Goal: Task Accomplishment & Management: Manage account settings

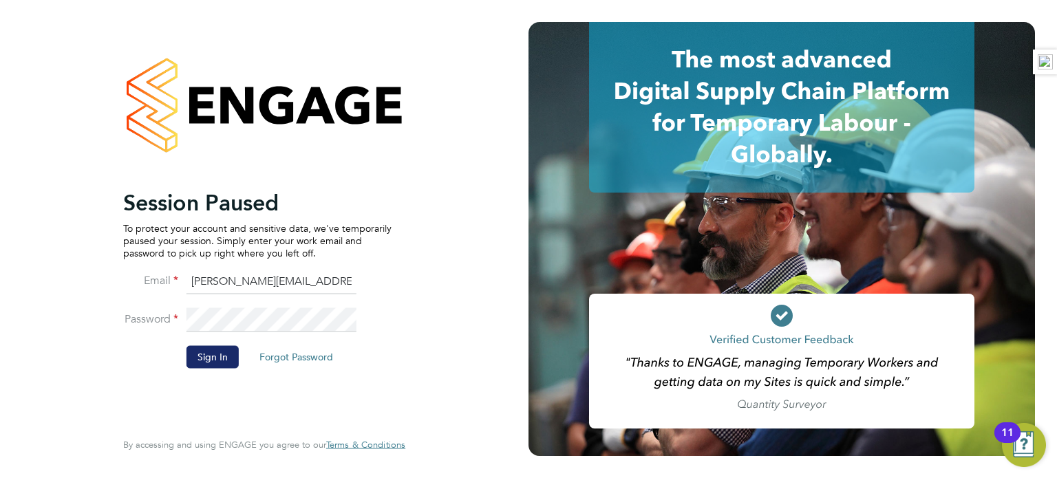
click at [220, 363] on button "Sign In" at bounding box center [212, 357] width 52 height 22
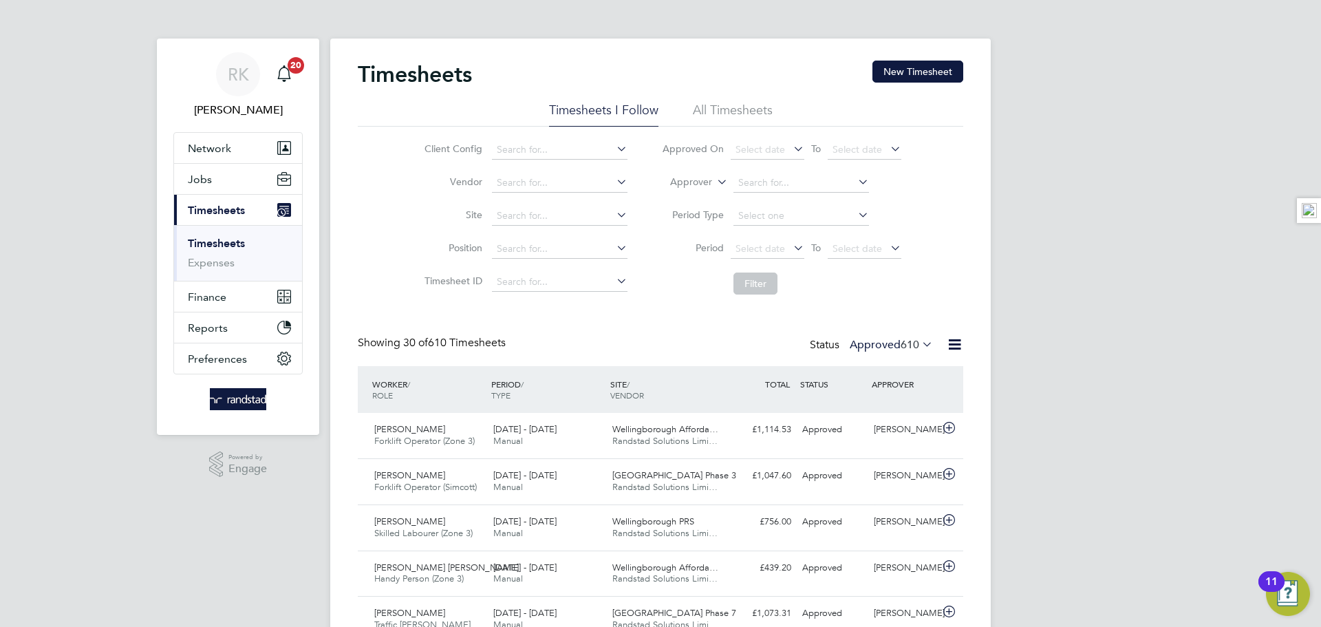
click at [892, 347] on label "Approved 610" at bounding box center [891, 345] width 83 height 14
click at [899, 409] on li "Submitted" at bounding box center [878, 407] width 63 height 19
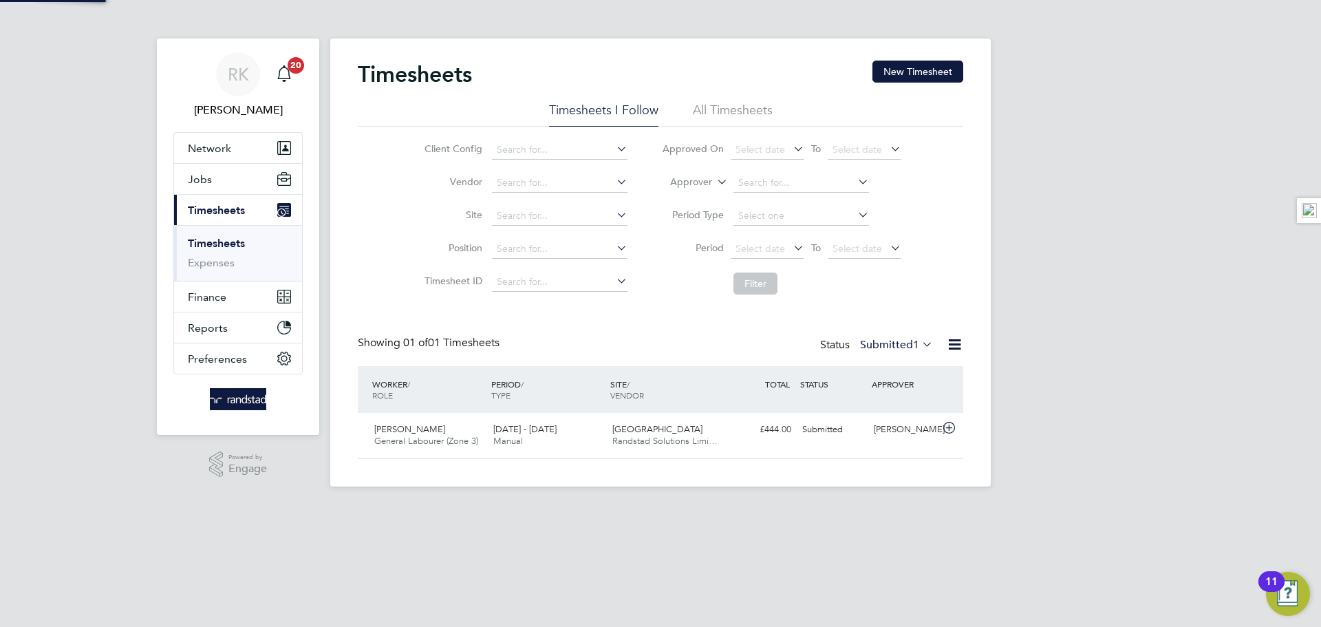
scroll to position [35, 120]
click at [223, 188] on button "Jobs" at bounding box center [238, 179] width 128 height 30
click at [559, 204] on li "Site" at bounding box center [524, 216] width 242 height 33
click at [560, 211] on input at bounding box center [560, 215] width 136 height 19
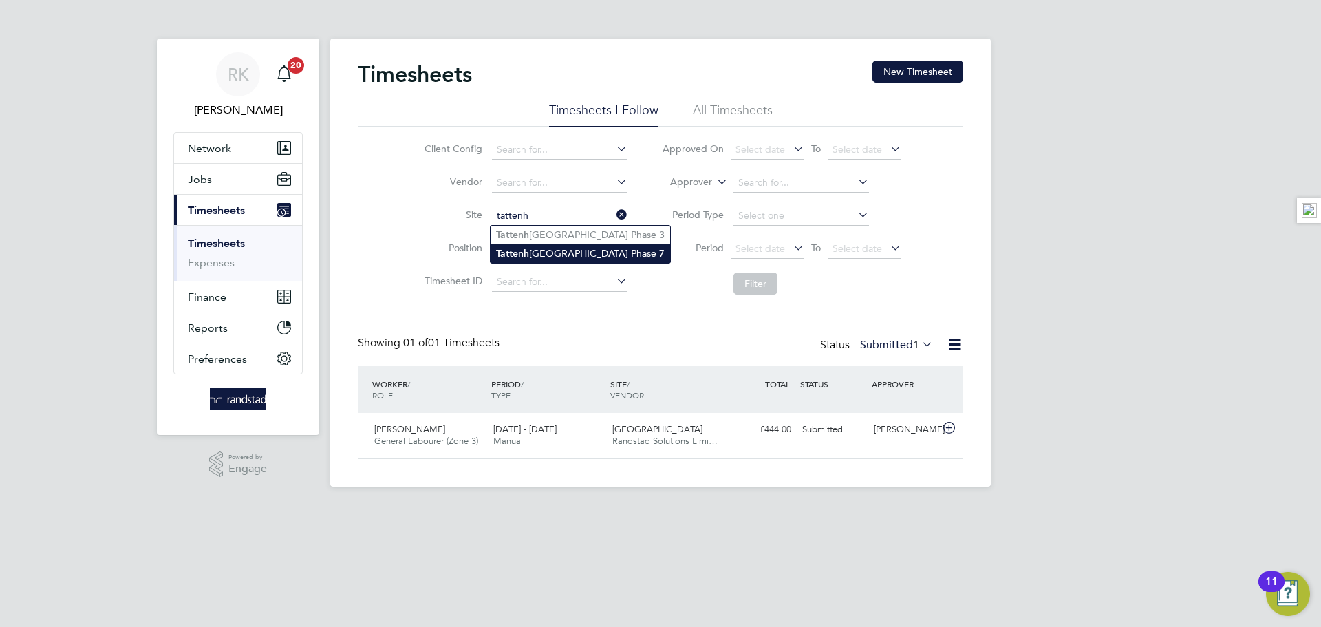
click at [579, 259] on li "Tattenh oe Park Phase 7" at bounding box center [581, 253] width 180 height 19
type input "[GEOGRAPHIC_DATA] Phase 7"
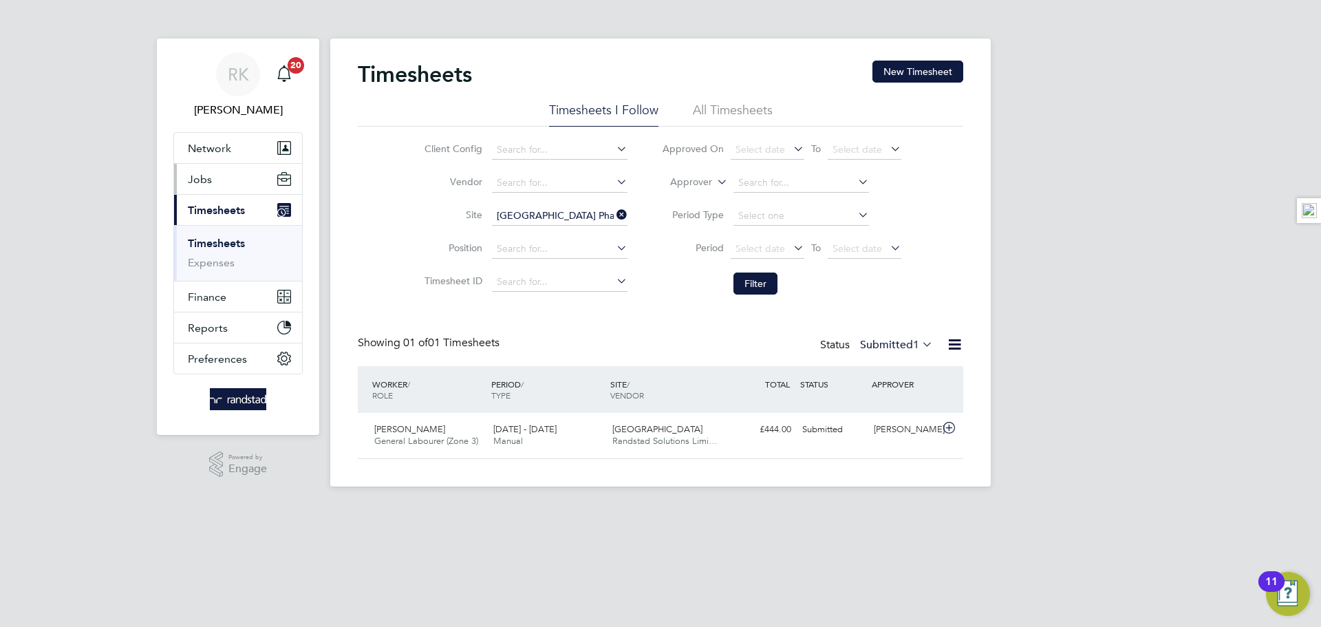
click at [232, 175] on button "Jobs" at bounding box center [238, 179] width 128 height 30
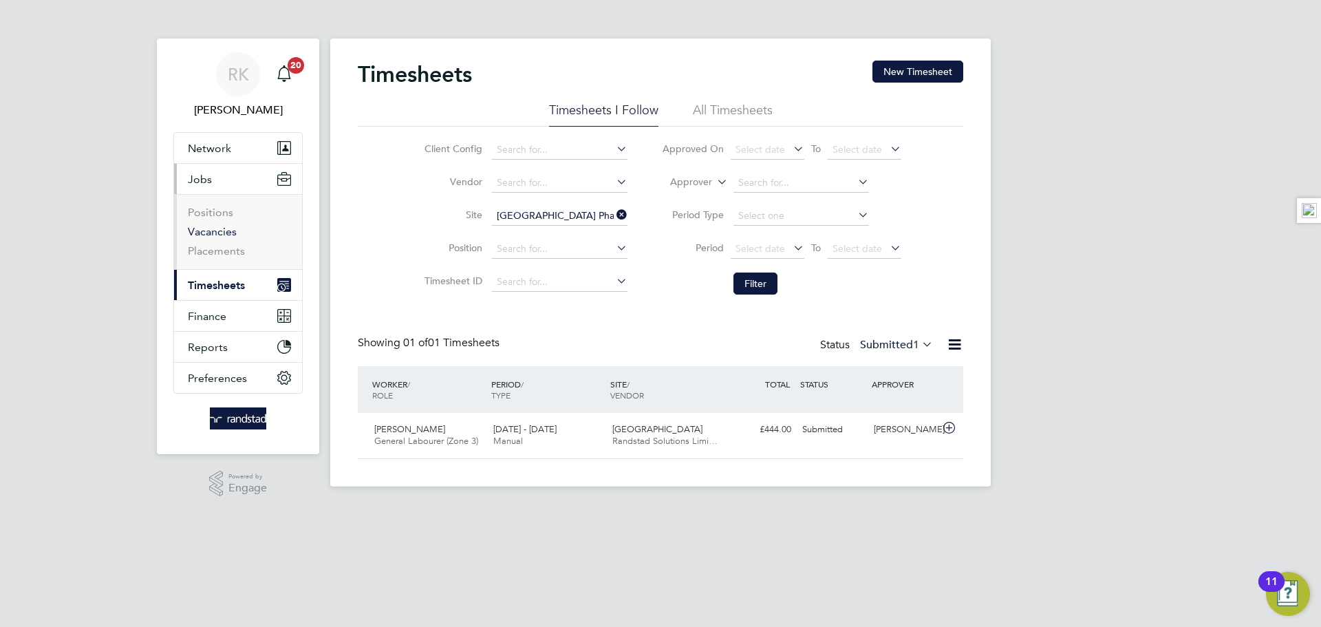
click at [220, 235] on link "Vacancies" at bounding box center [212, 231] width 49 height 13
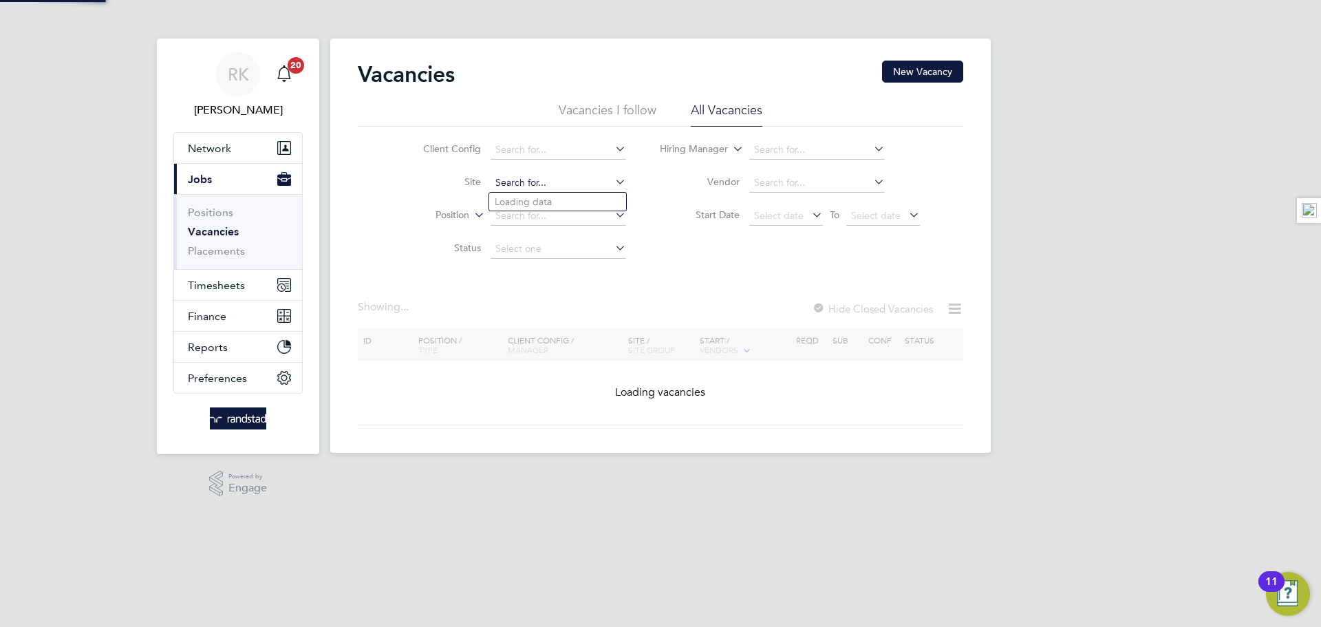
click at [548, 182] on input at bounding box center [559, 182] width 136 height 19
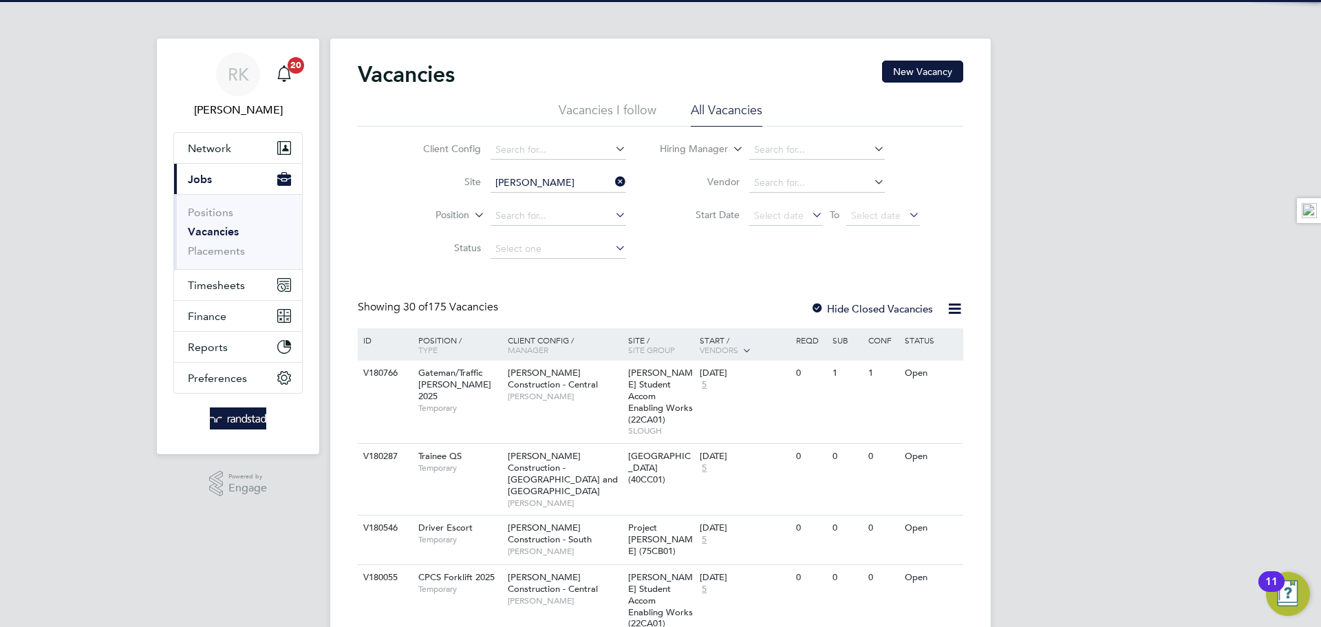
click at [570, 211] on li "Tatten hoe Park Phase 7" at bounding box center [571, 220] width 165 height 19
type input "[GEOGRAPHIC_DATA] Phase 7"
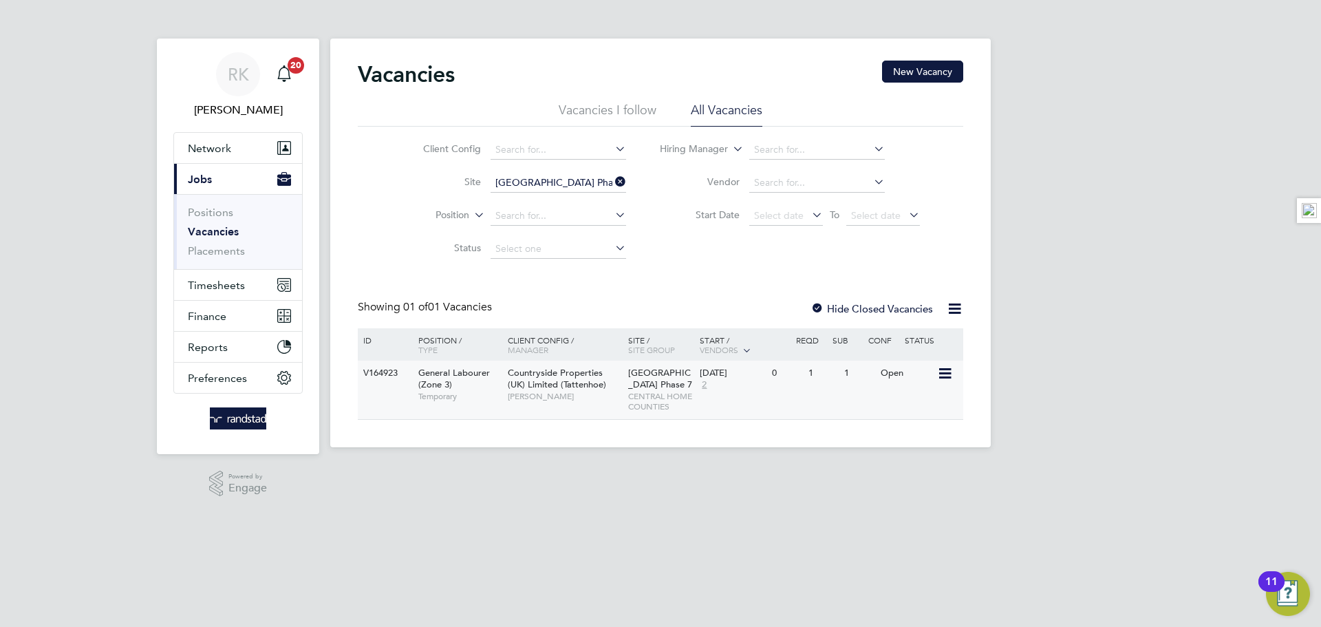
click at [579, 384] on span "Countryside Properties (UK) Limited (Tattenhoe)" at bounding box center [557, 378] width 98 height 23
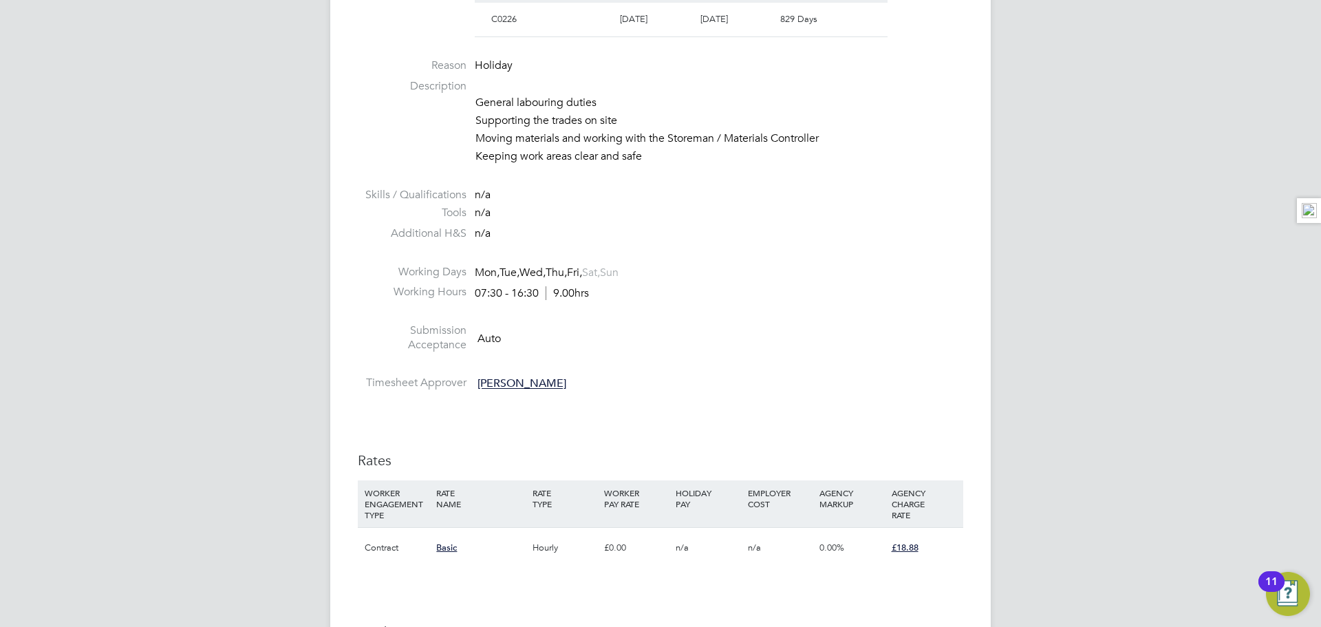
scroll to position [834, 0]
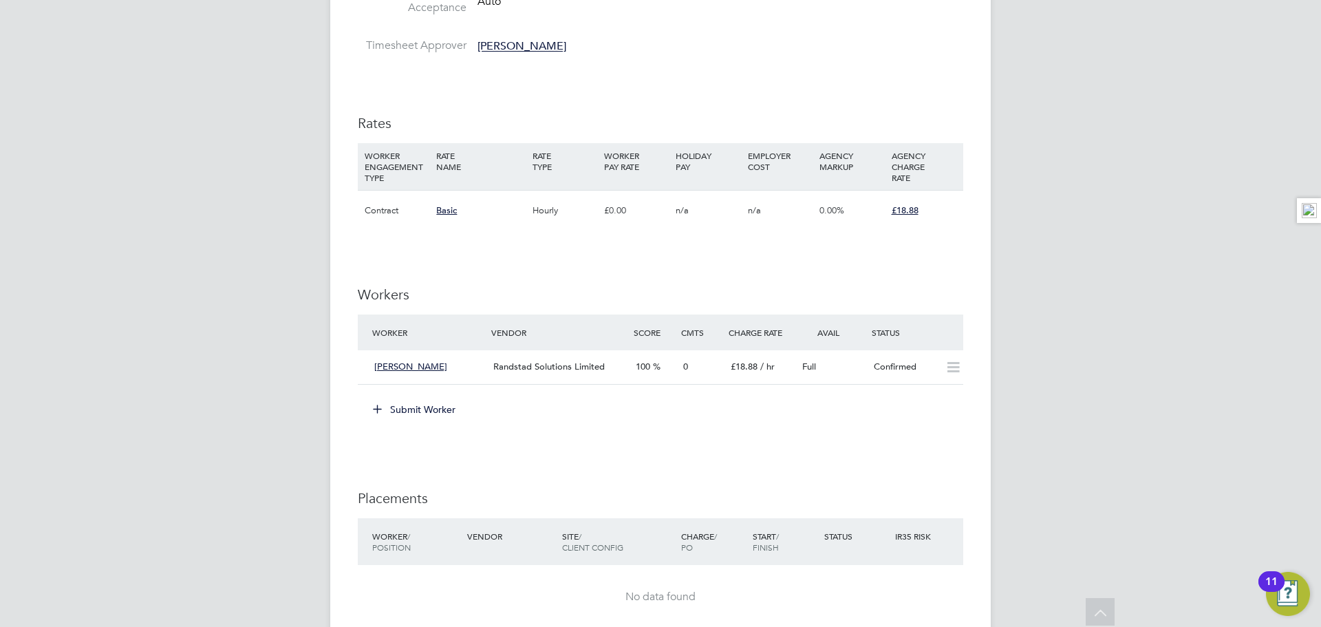
click at [372, 403] on icon at bounding box center [377, 408] width 10 height 10
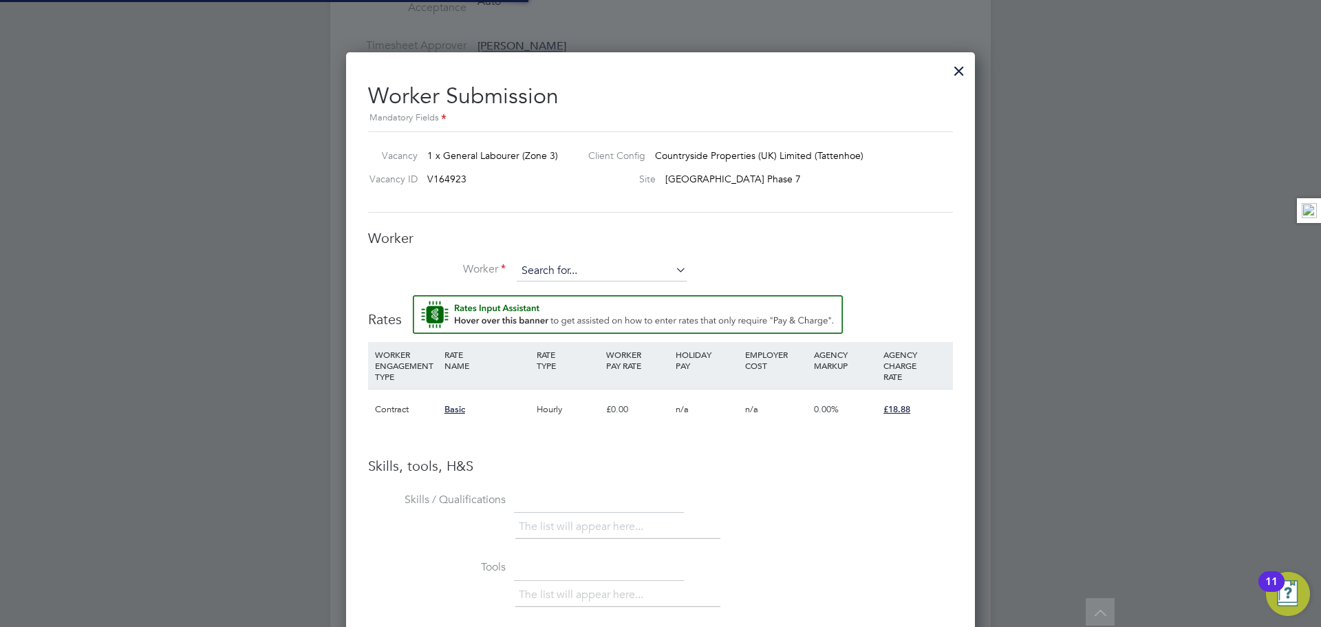
scroll to position [886, 630]
click at [566, 269] on input at bounding box center [602, 271] width 170 height 21
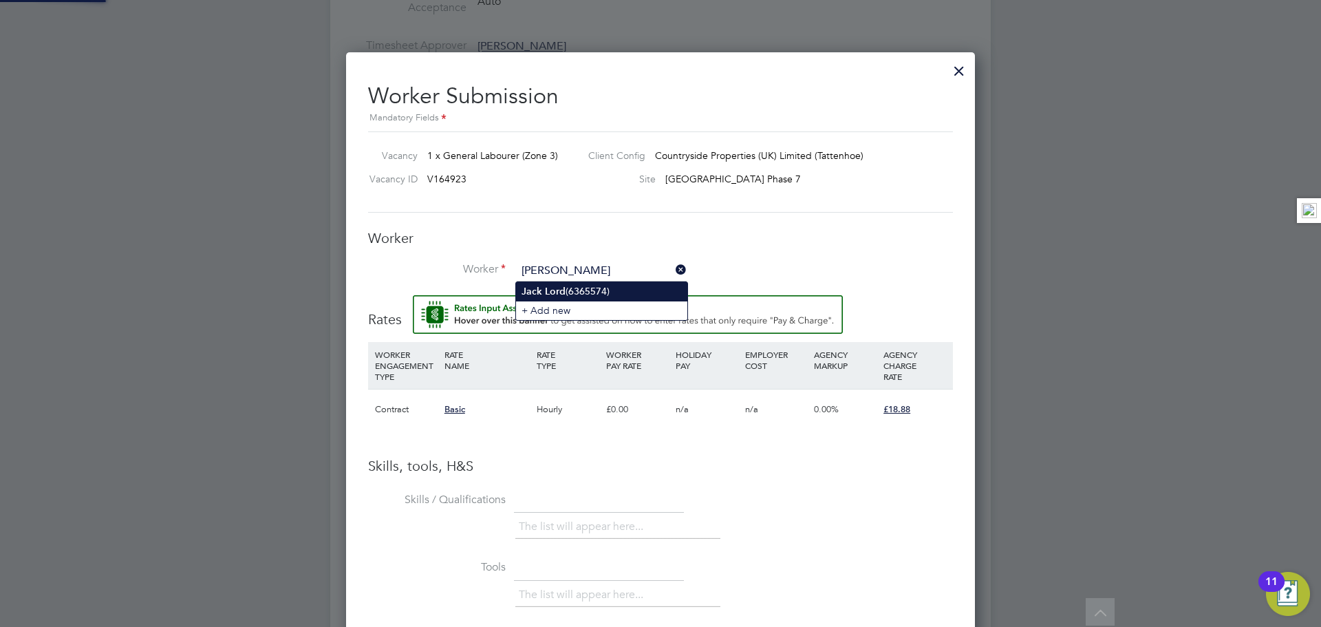
click at [582, 292] on li "Jack Lord (6365574)" at bounding box center [601, 291] width 171 height 19
type input "Jack Lord (6365574)"
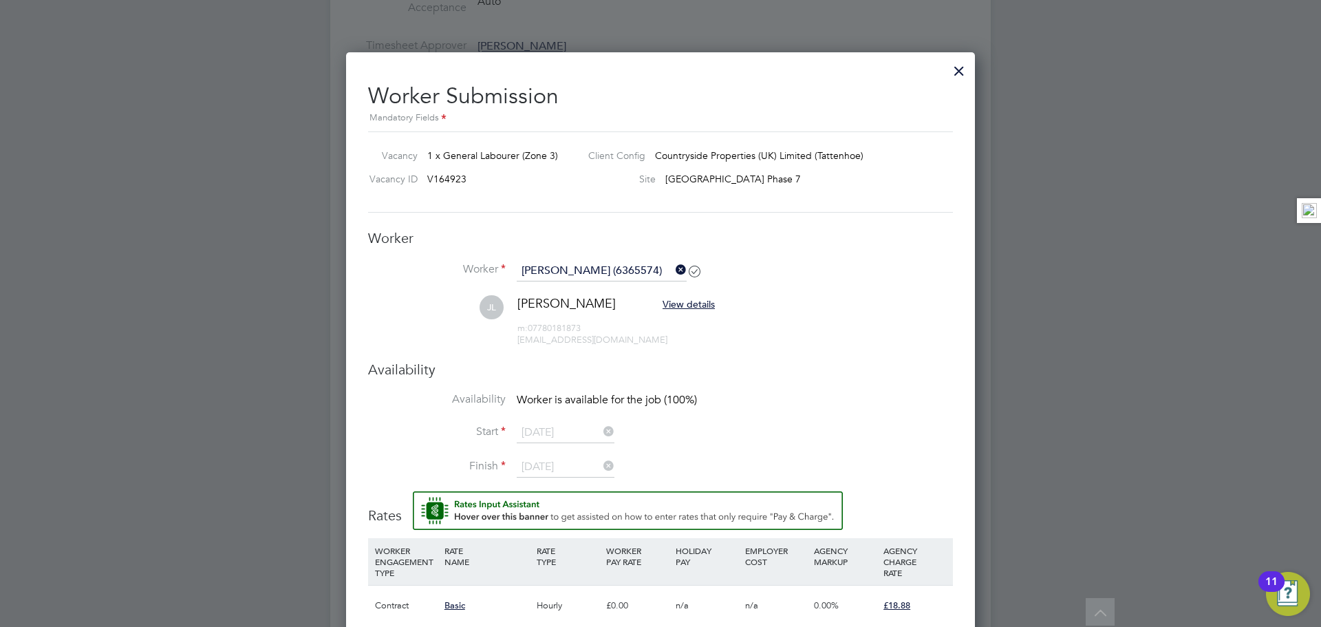
scroll to position [1191, 630]
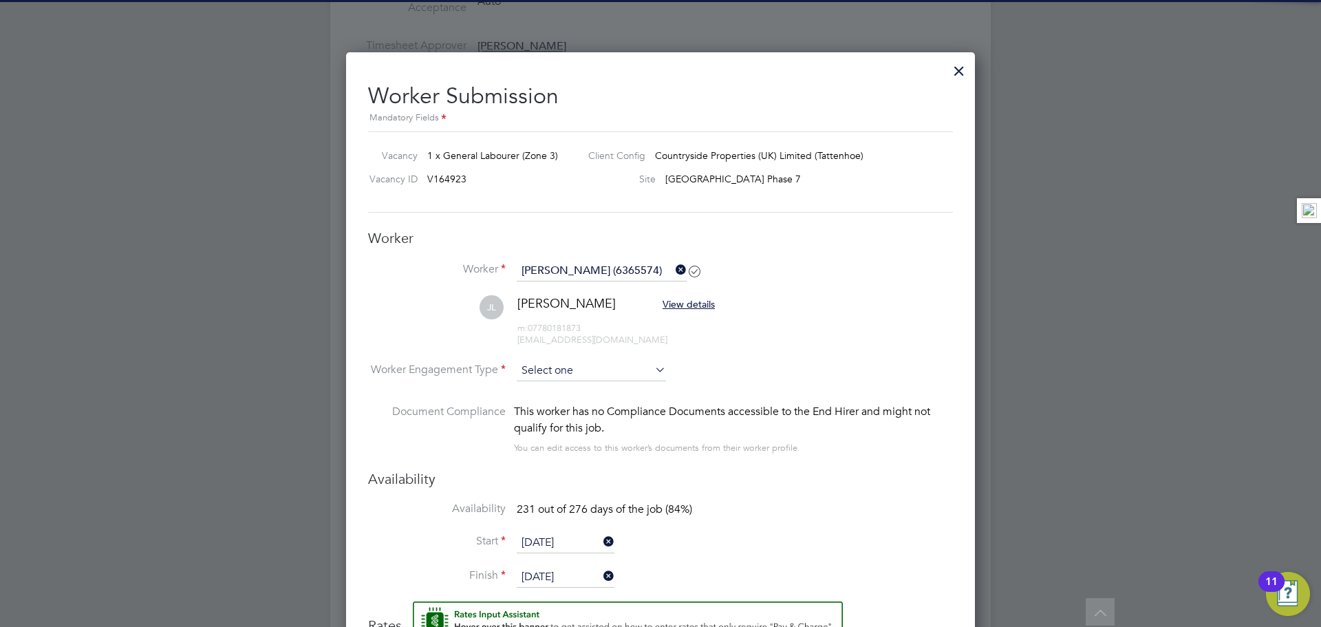
click at [555, 366] on input at bounding box center [591, 371] width 149 height 21
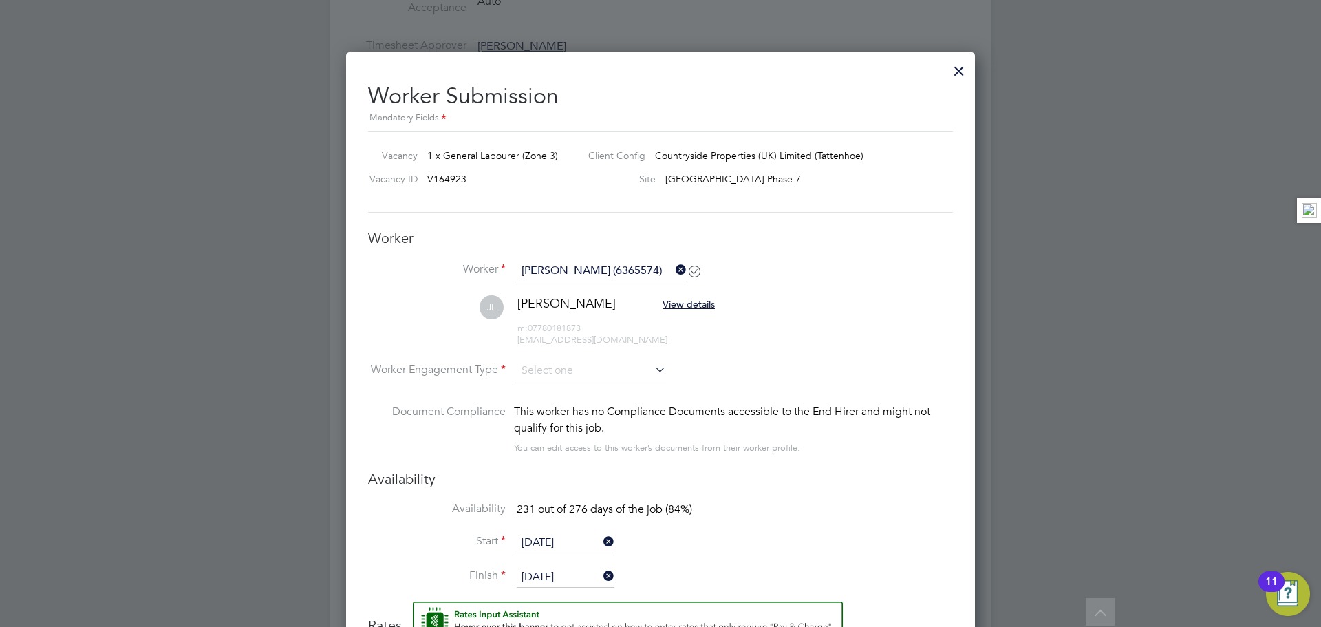
drag, startPoint x: 568, startPoint y: 407, endPoint x: 645, endPoint y: 400, distance: 77.3
click at [568, 407] on li "PAYE" at bounding box center [591, 409] width 151 height 18
type input "PAYE"
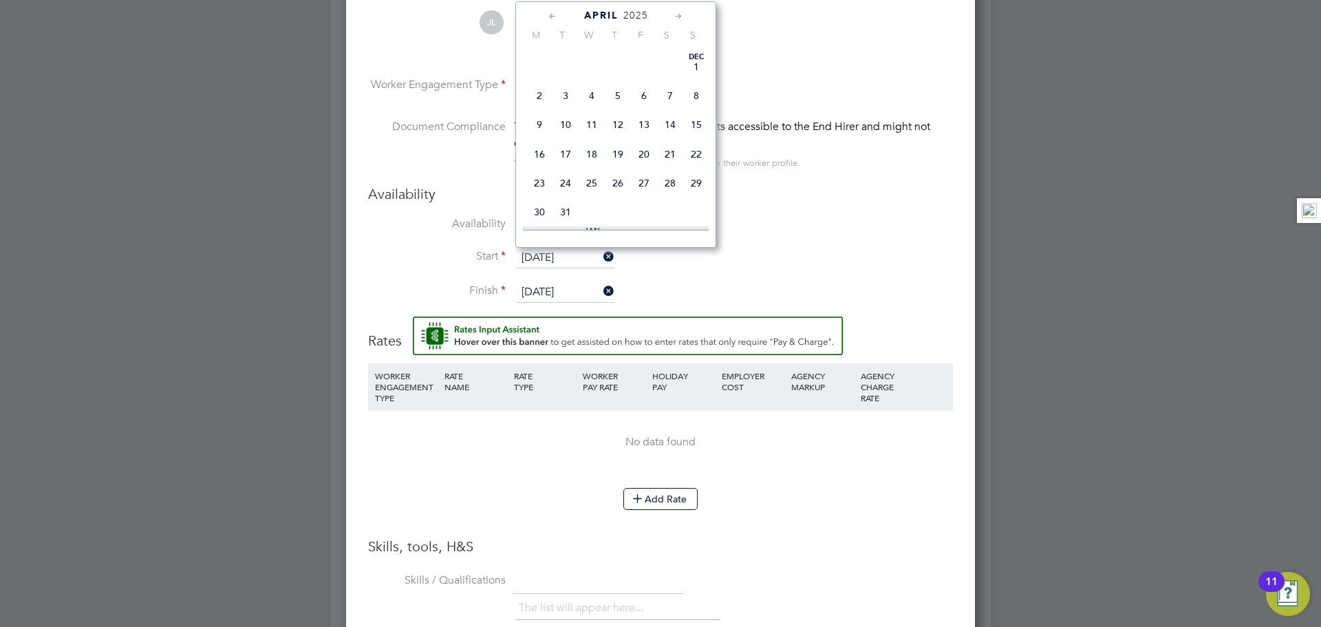
click at [559, 256] on input "[DATE]" at bounding box center [566, 258] width 98 height 21
click at [675, 13] on icon at bounding box center [678, 16] width 13 height 15
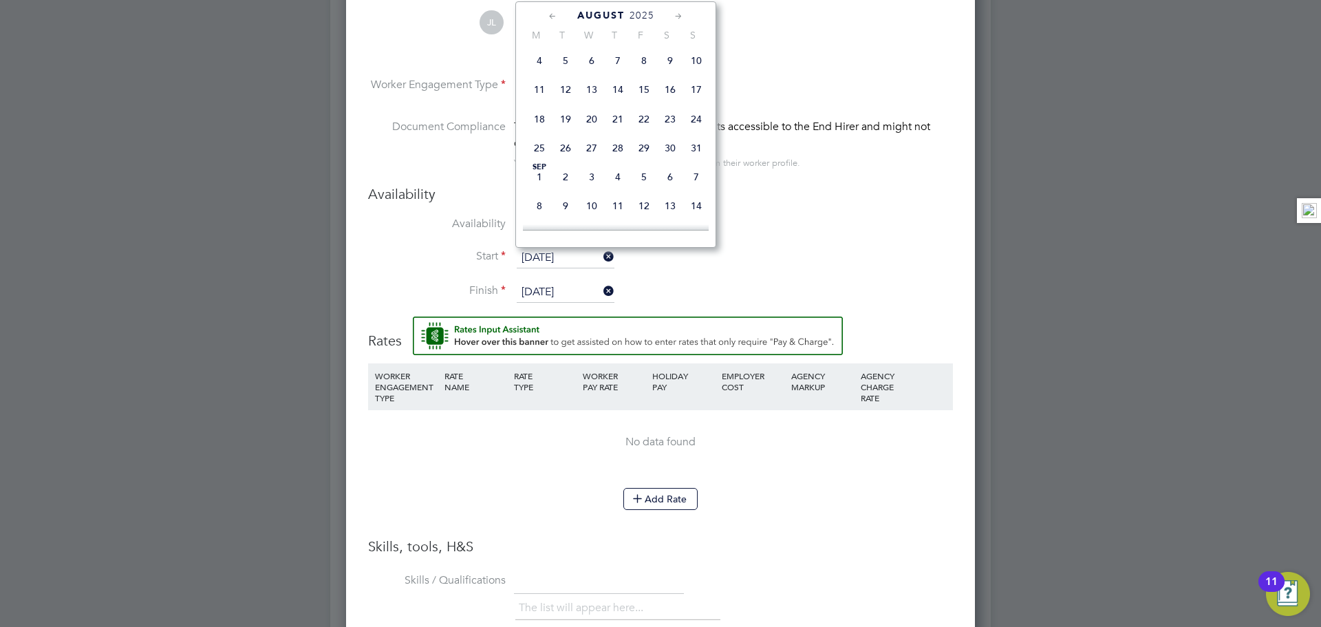
click at [675, 13] on icon at bounding box center [678, 16] width 13 height 15
click at [544, 96] on span "15" at bounding box center [539, 82] width 26 height 26
type input "[DATE]"
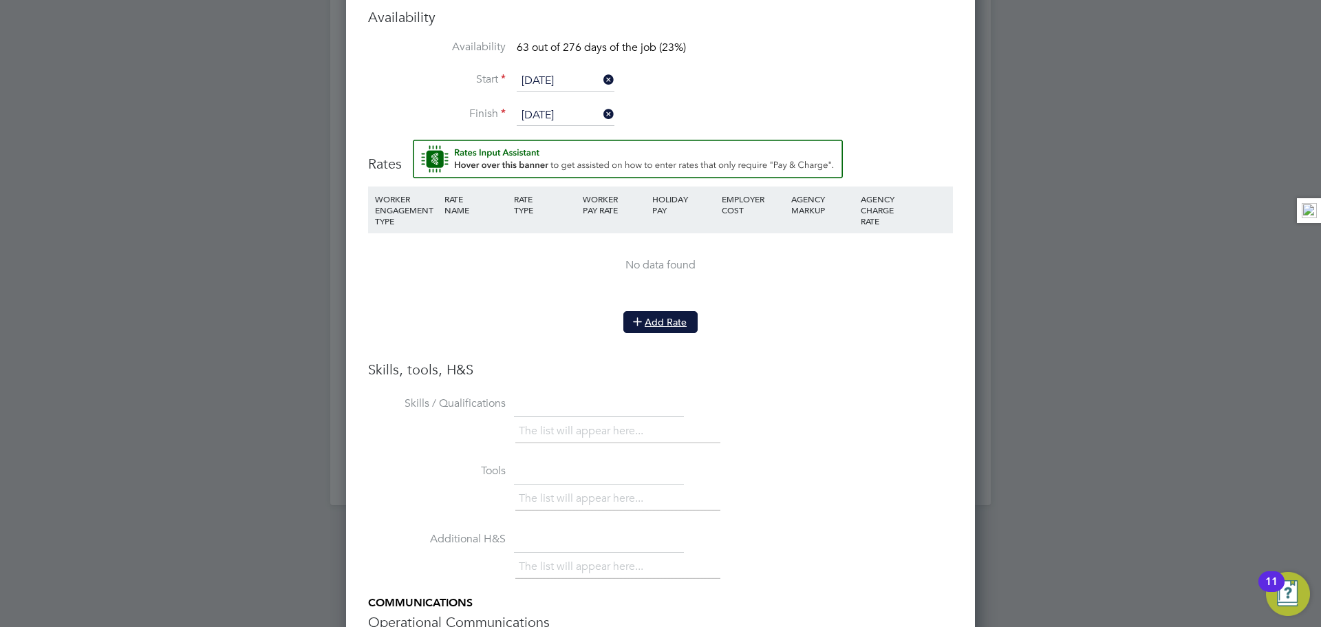
click at [665, 317] on button "Add Rate" at bounding box center [660, 322] width 74 height 22
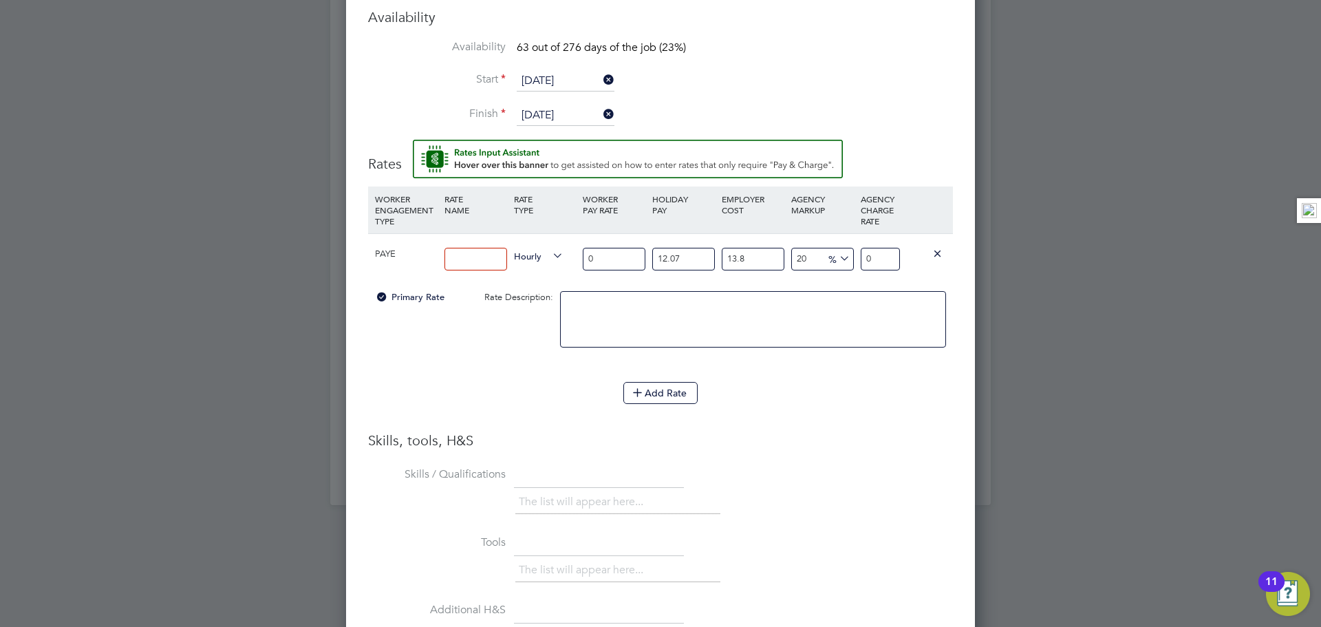
click at [489, 260] on input at bounding box center [475, 259] width 63 height 23
type input "Basic"
type input "1"
type input "1.53042792"
type input "14"
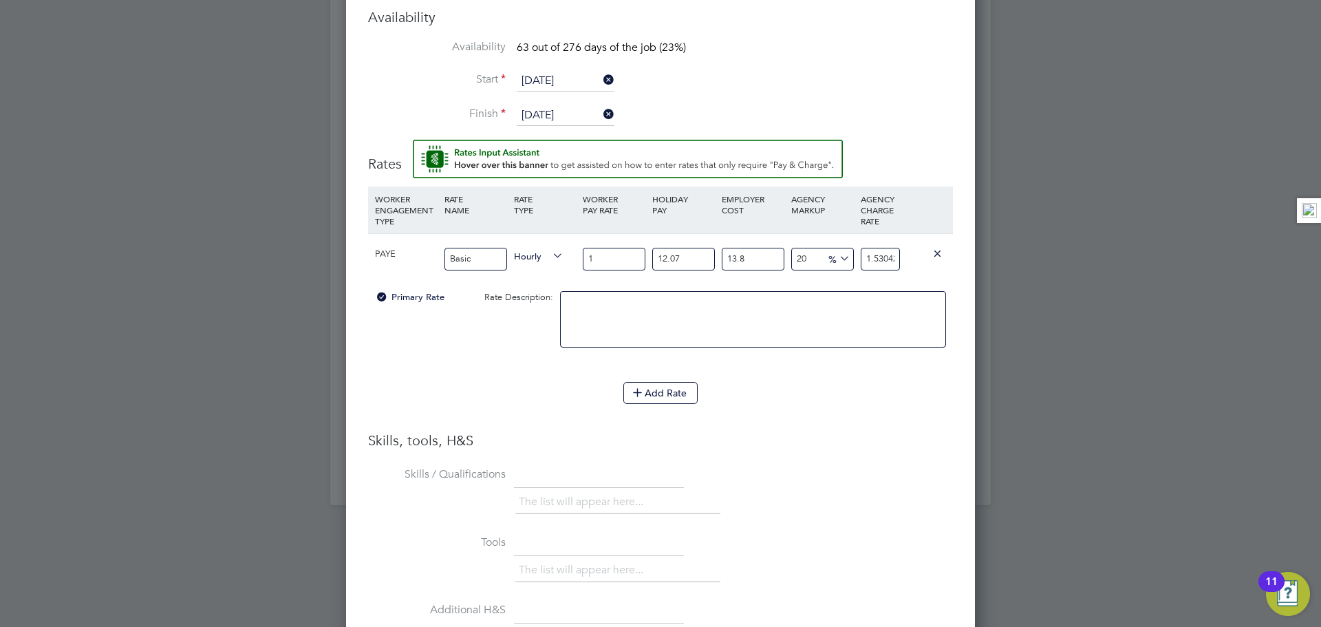
type input "21.42599088"
type input "14.1"
type input "21.579033672"
type input "14.12"
type input "21.6096422304"
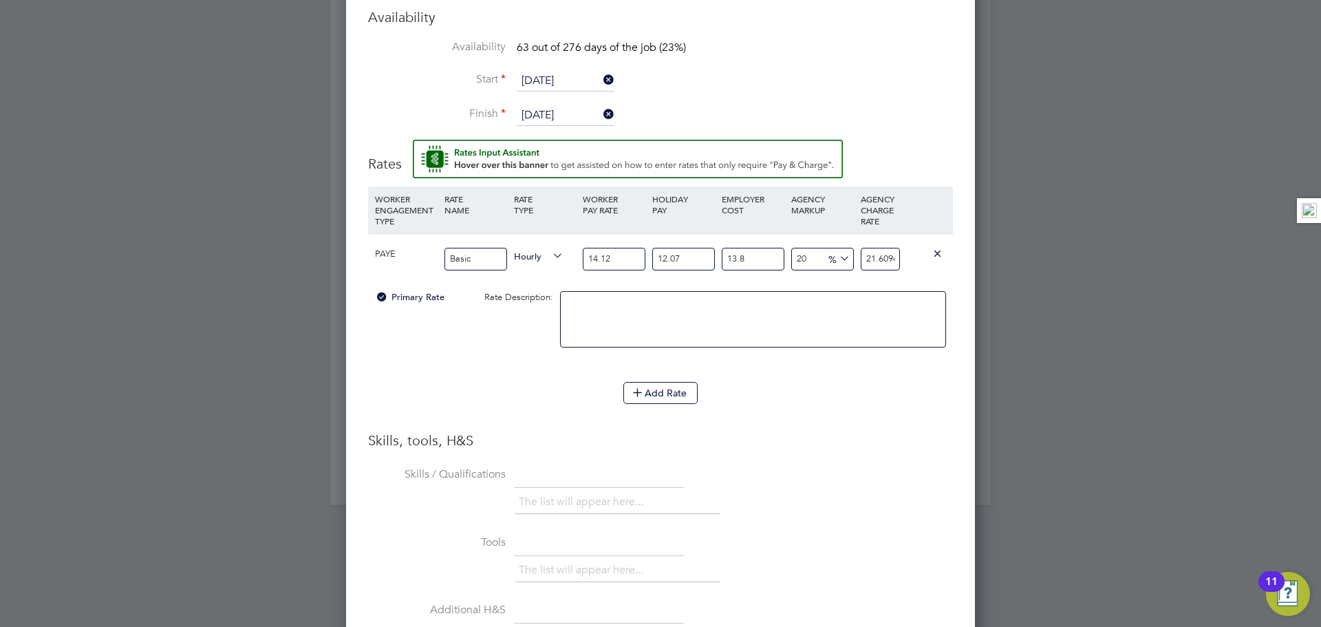
type input "14.12"
type input "0"
type input "18.9891408"
drag, startPoint x: 667, startPoint y: 257, endPoint x: 482, endPoint y: 225, distance: 187.8
click at [541, 238] on div "PAYE Basic Hourly 14.12 12.07 n/a 0 n/a 20 3.1648568 % 18.9891408" at bounding box center [660, 258] width 585 height 51
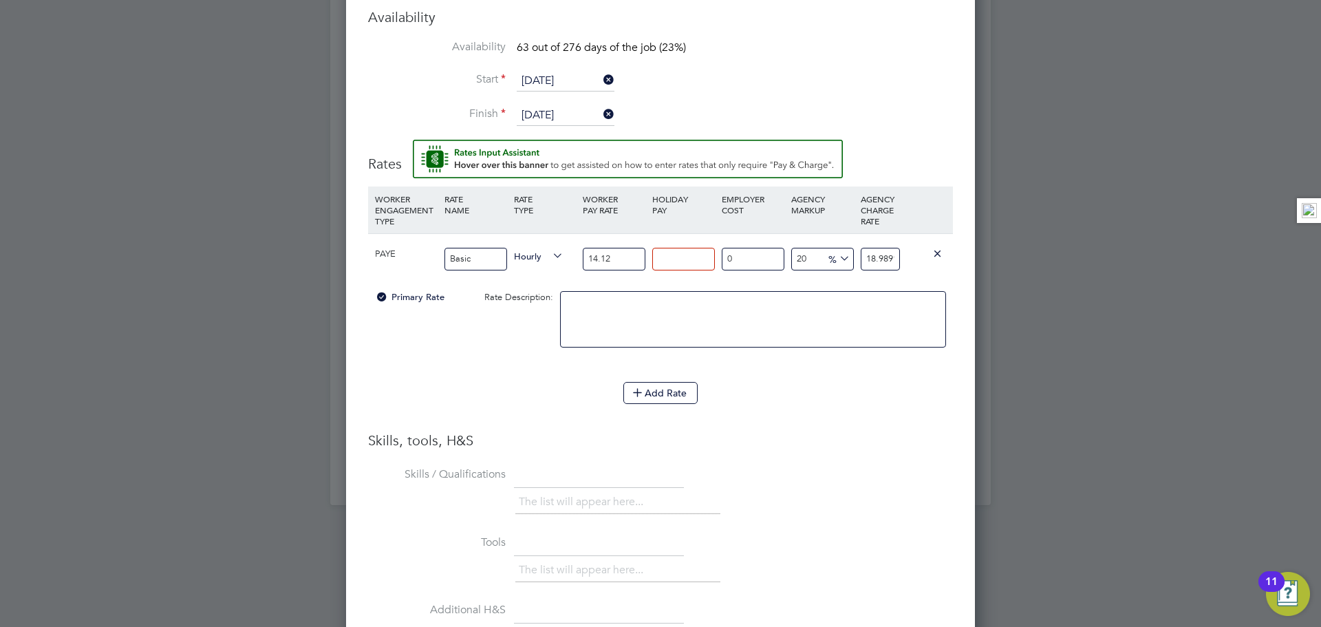
type input "0"
type input "16.944"
drag, startPoint x: 868, startPoint y: 258, endPoint x: 949, endPoint y: 246, distance: 82.1
click at [949, 246] on div "PAYE Basic Hourly 14.12 0 n/a 0 n/a 20 2.824 % 16.944" at bounding box center [660, 258] width 585 height 51
type input "-92.91784702549575"
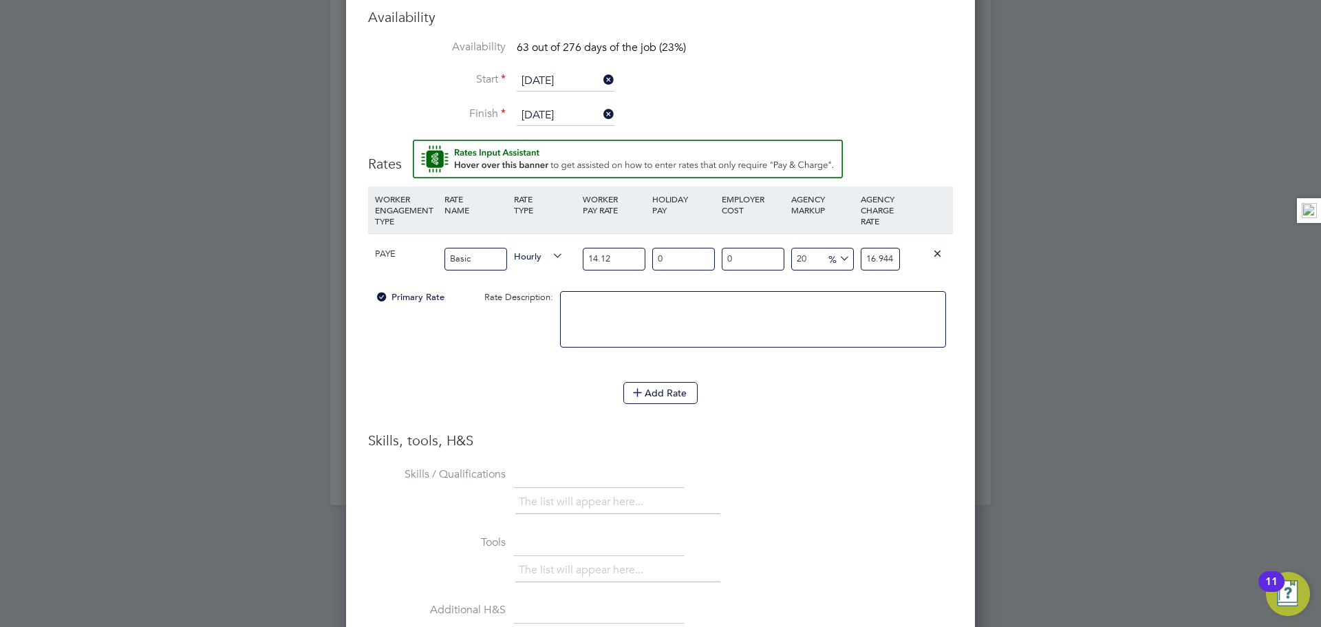
type input "1"
type input "27.478753541076486"
type input "18"
type input "33.14447592067989"
type input "18.8"
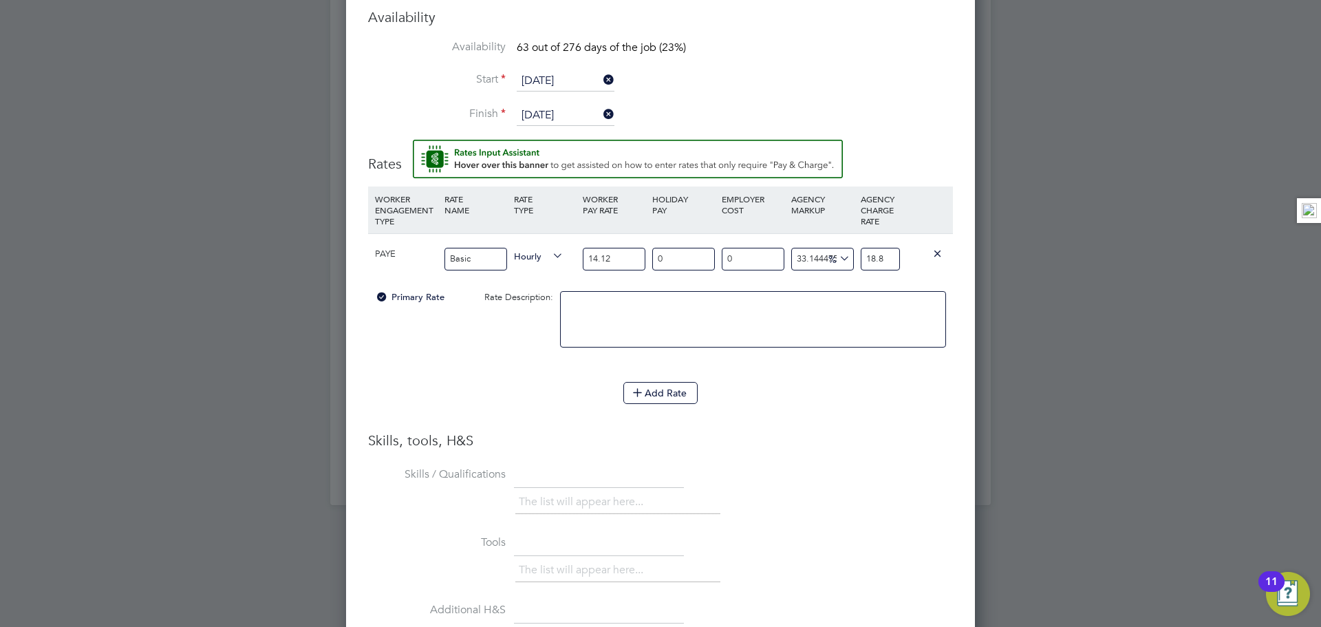
type input "33.711048158640224"
type input "18.88"
click at [847, 366] on div at bounding box center [753, 326] width 393 height 84
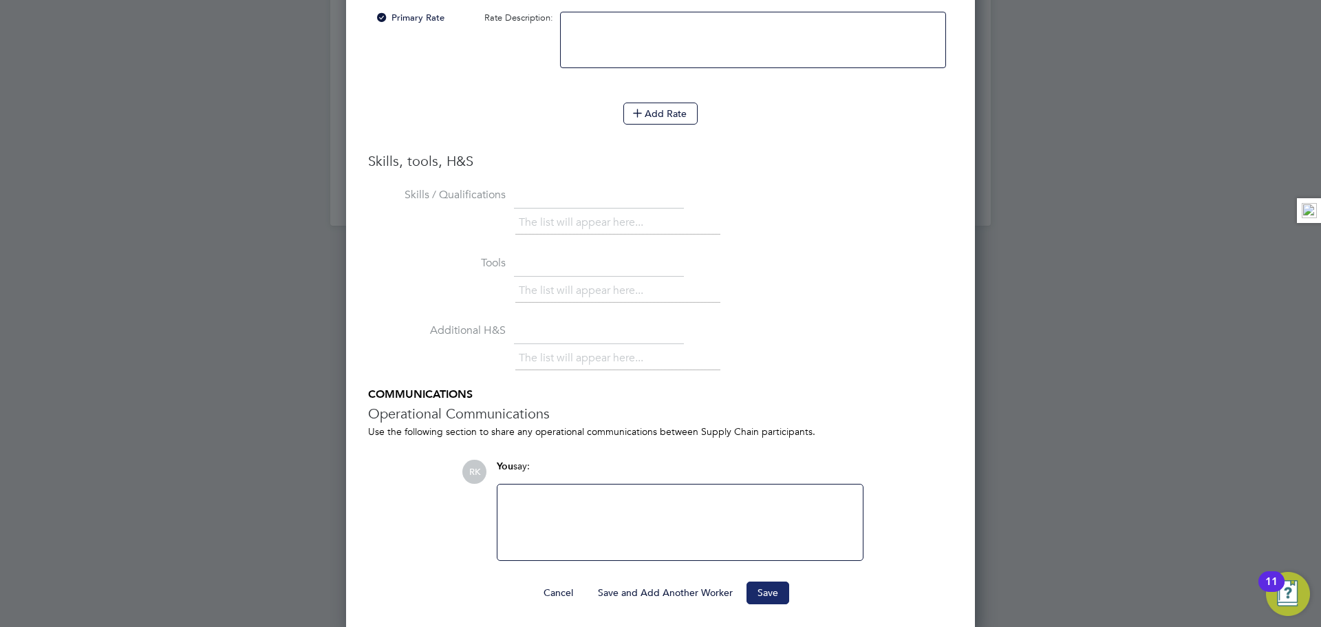
click at [780, 590] on button "Save" at bounding box center [768, 592] width 43 height 22
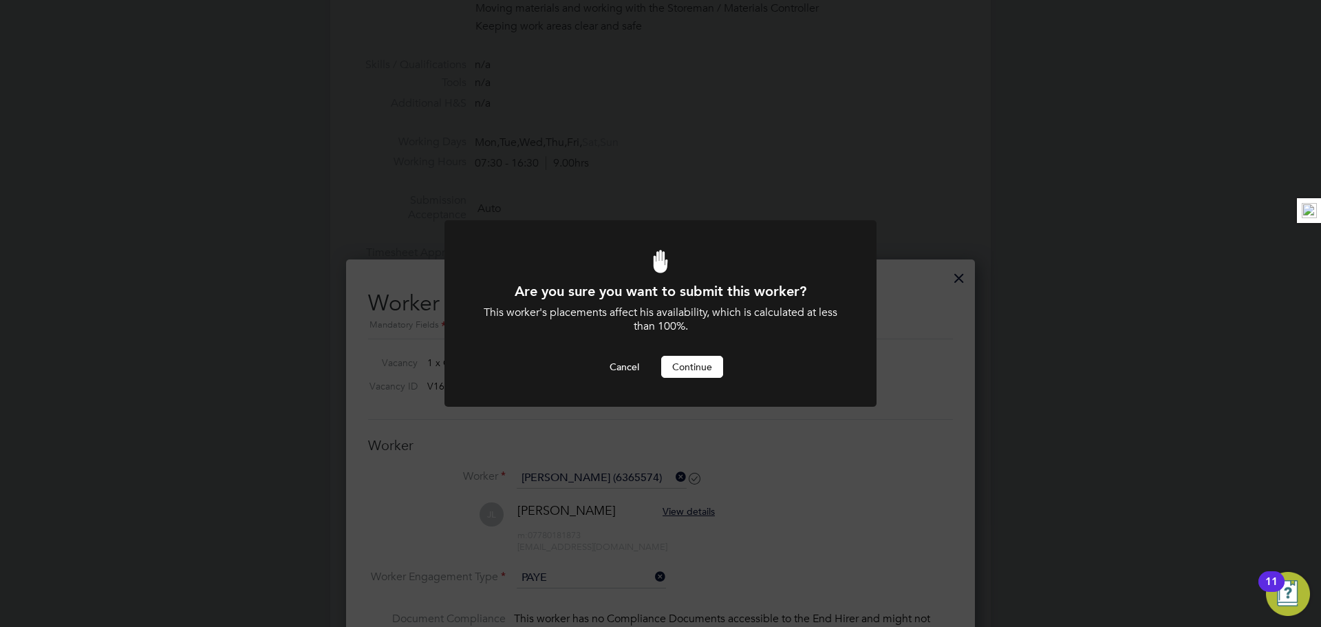
click at [689, 373] on button "Continue" at bounding box center [692, 367] width 62 height 22
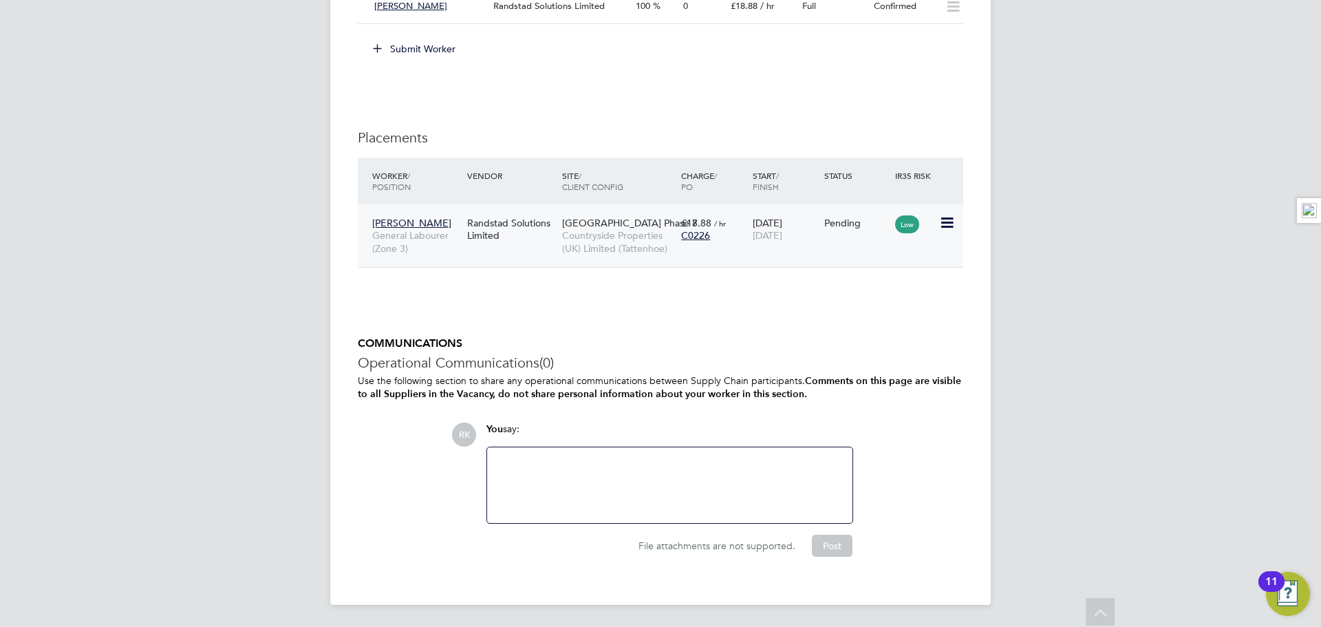
click at [942, 224] on icon at bounding box center [946, 223] width 14 height 17
click at [892, 306] on li "Start" at bounding box center [905, 308] width 98 height 19
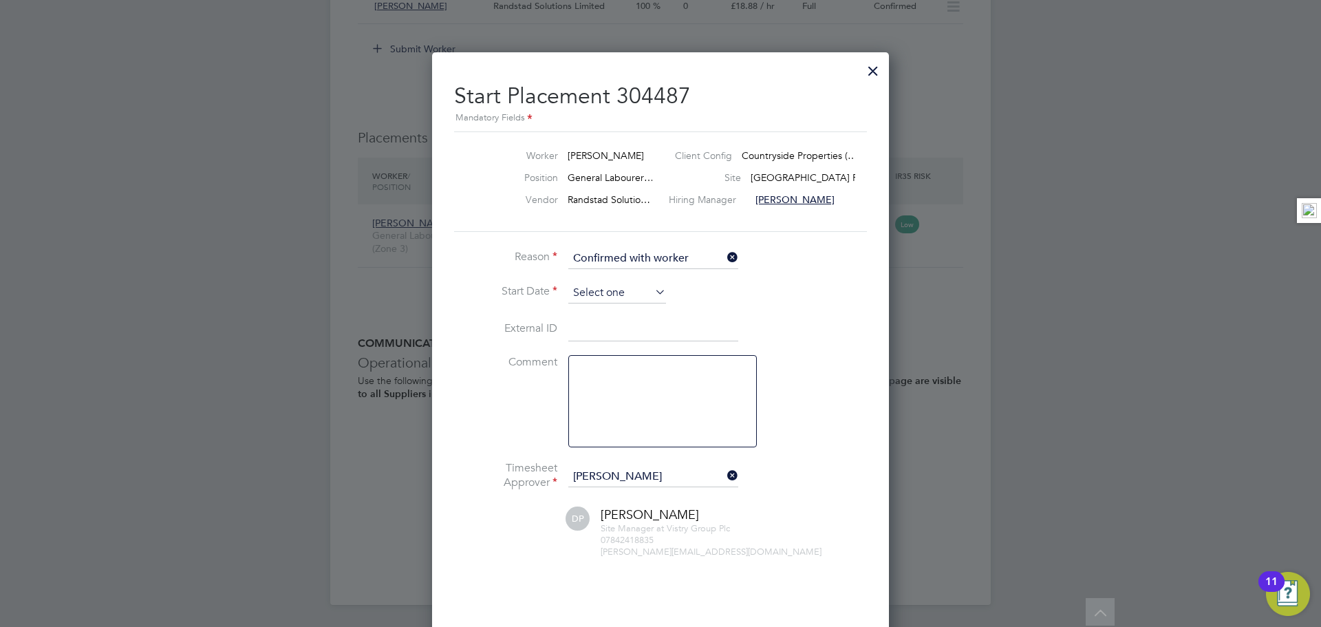
click at [634, 293] on input at bounding box center [617, 293] width 98 height 21
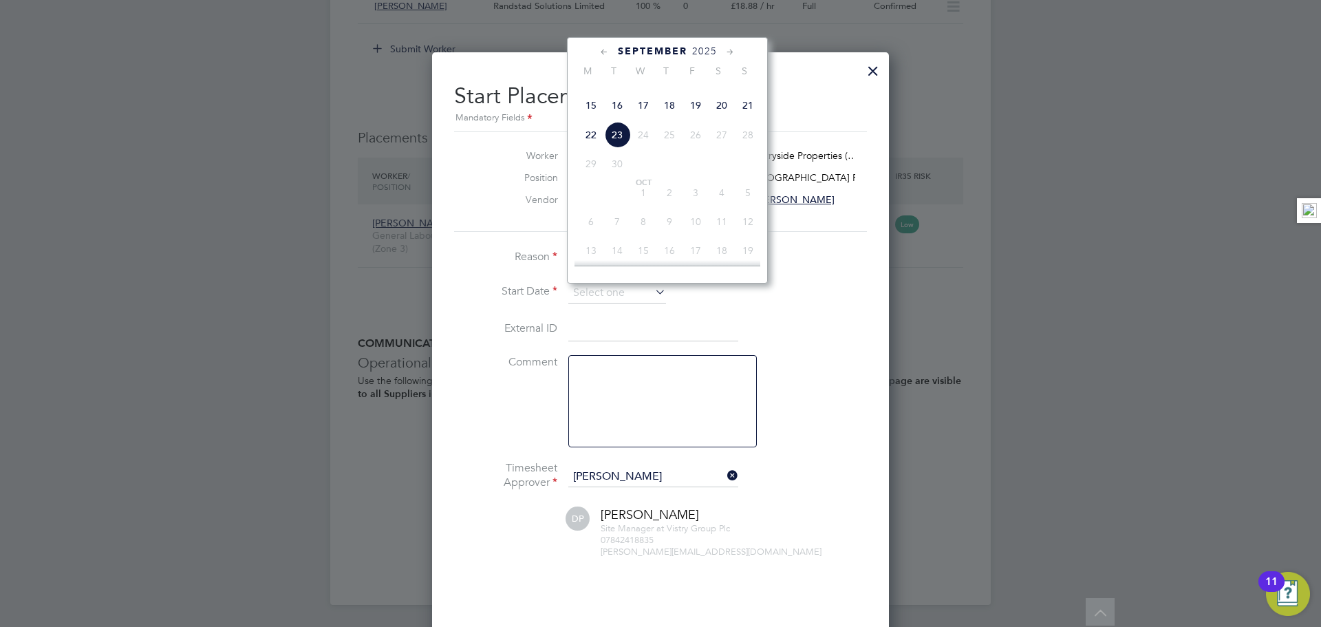
click at [588, 118] on span "15" at bounding box center [591, 105] width 26 height 26
type input "[DATE]"
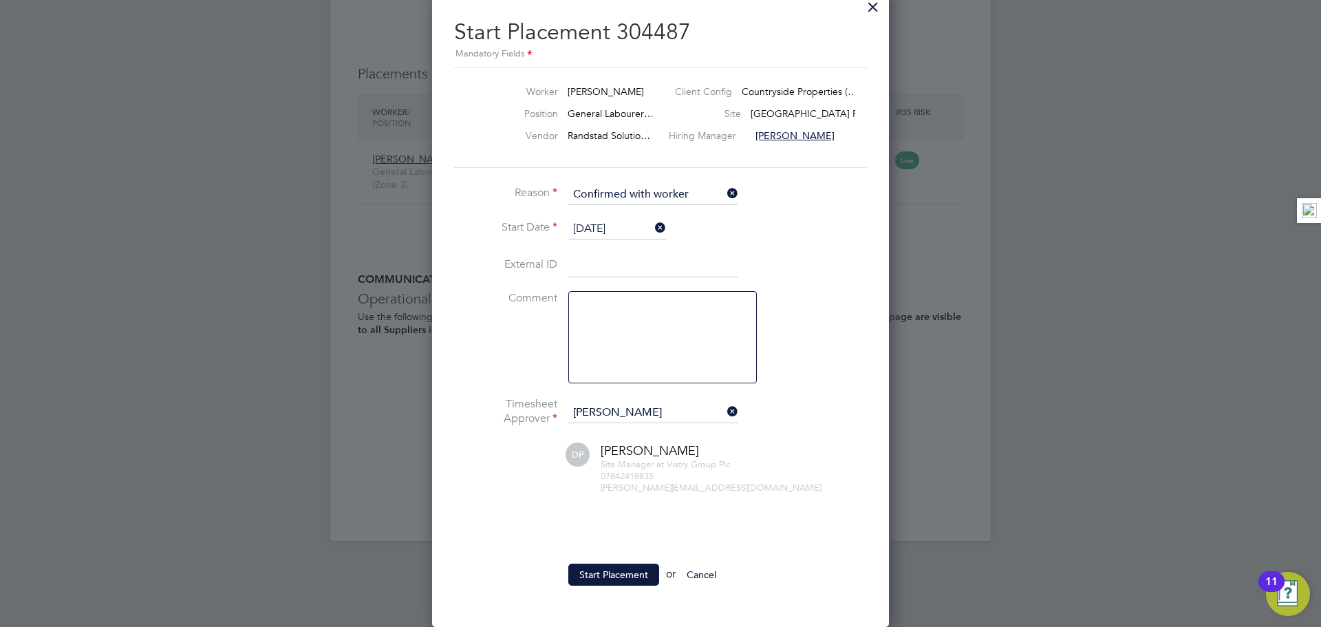
click at [725, 409] on icon at bounding box center [725, 411] width 0 height 19
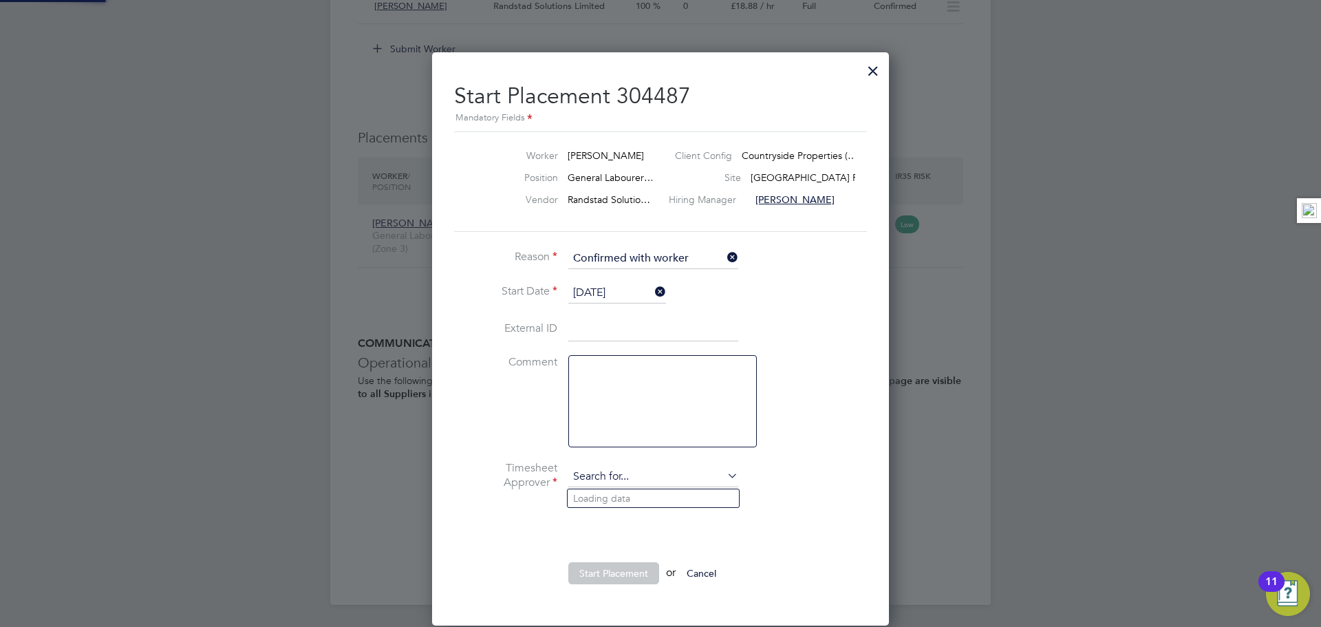
click at [625, 479] on input at bounding box center [653, 477] width 170 height 21
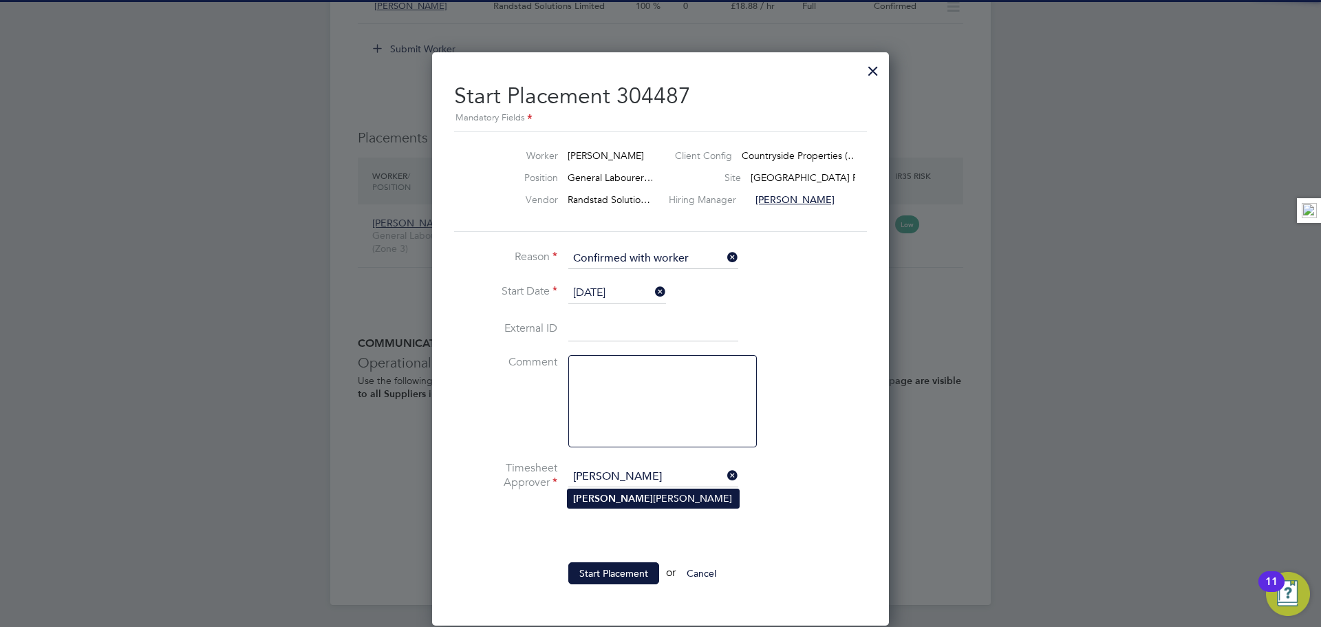
click at [630, 504] on li "Freddie Morel" at bounding box center [653, 498] width 171 height 19
type input "[PERSON_NAME]"
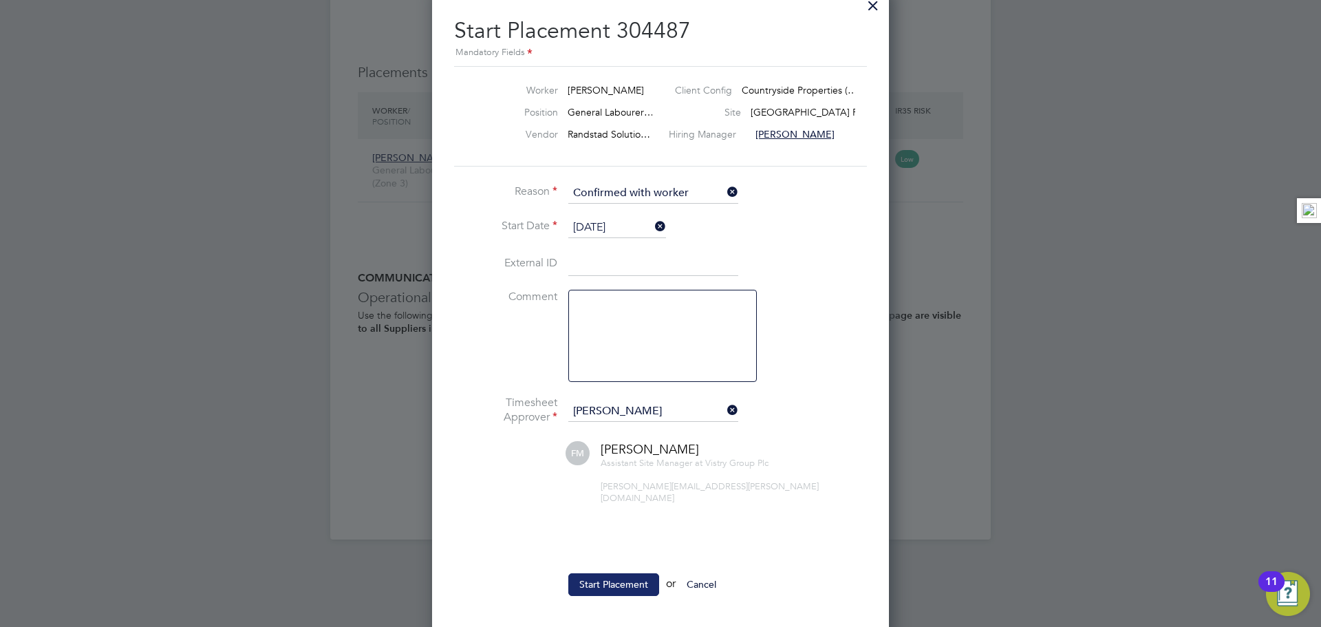
click at [624, 573] on button "Start Placement" at bounding box center [613, 584] width 91 height 22
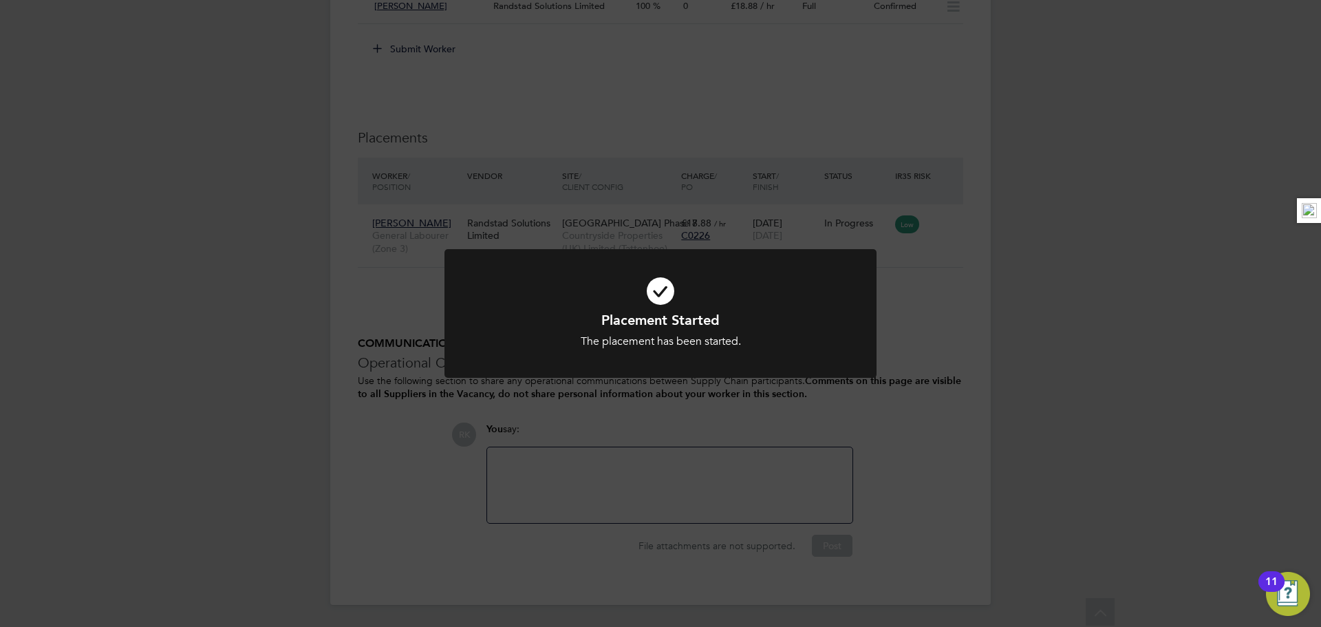
click at [346, 89] on div "Placement Started The placement has been started. Cancel Okay" at bounding box center [660, 313] width 1321 height 627
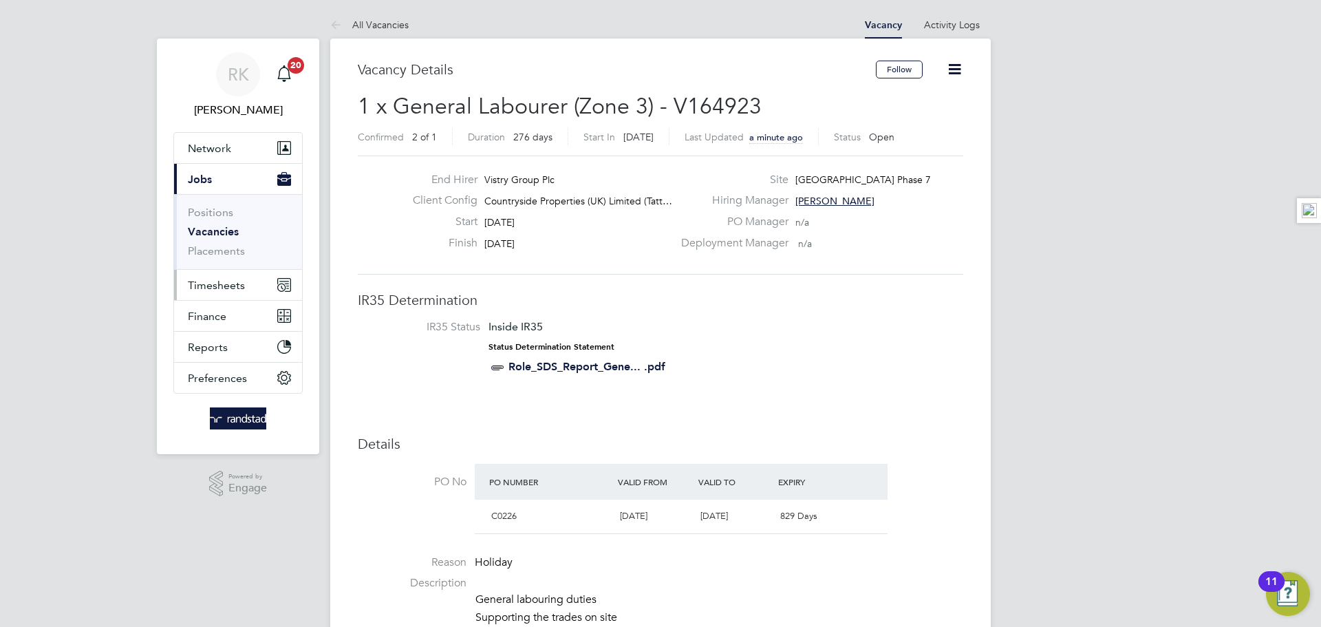
click at [209, 291] on button "Timesheets" at bounding box center [238, 285] width 128 height 30
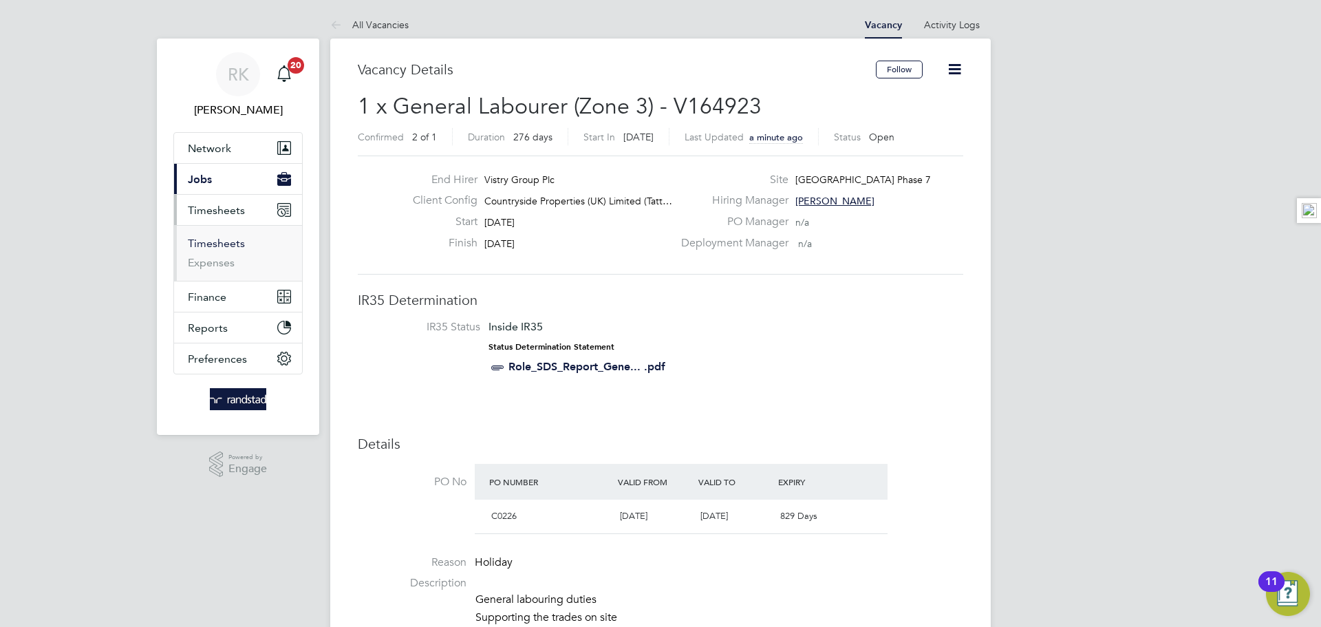
click at [217, 248] on link "Timesheets" at bounding box center [216, 243] width 57 height 13
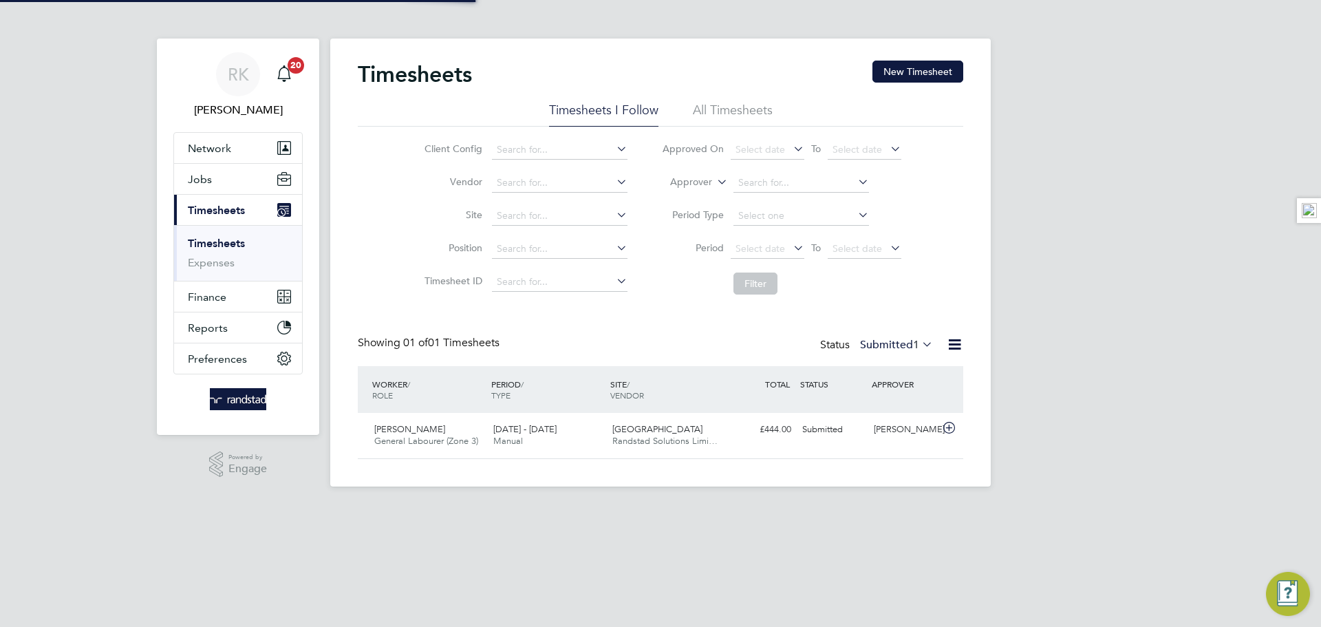
scroll to position [7, 7]
click at [894, 68] on button "New Timesheet" at bounding box center [917, 72] width 91 height 22
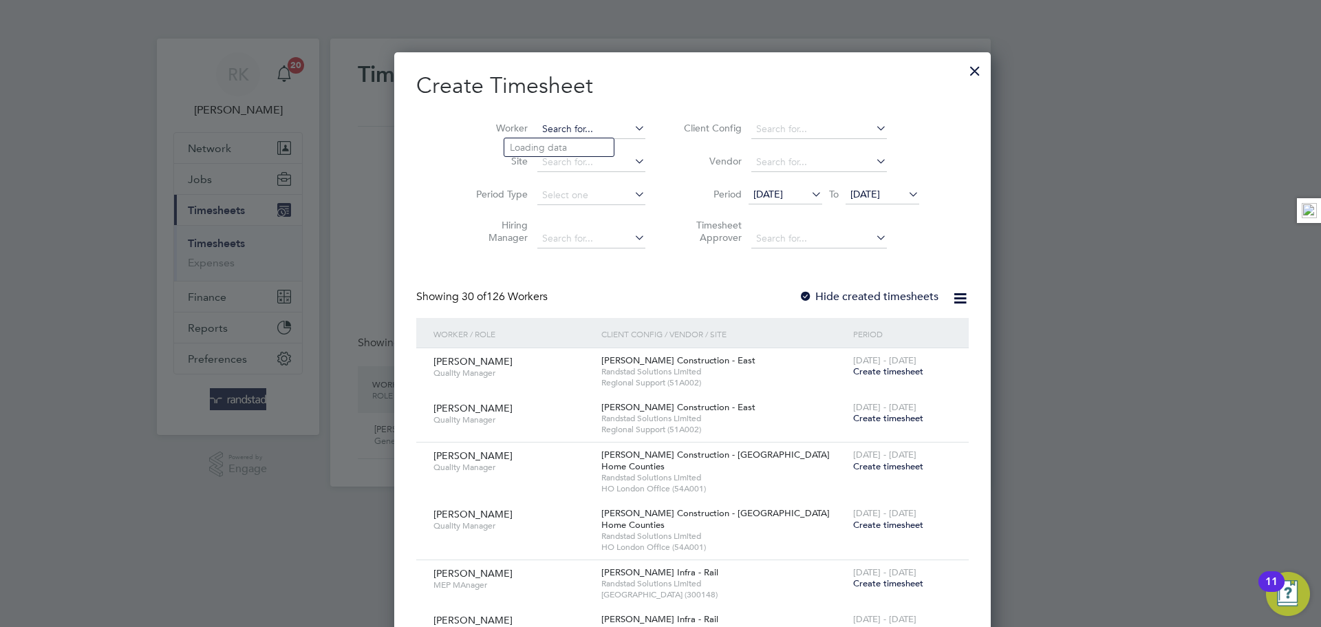
click at [545, 127] on input at bounding box center [591, 129] width 108 height 19
click at [547, 151] on b "Lord" at bounding box center [543, 148] width 21 height 12
type input "[PERSON_NAME]"
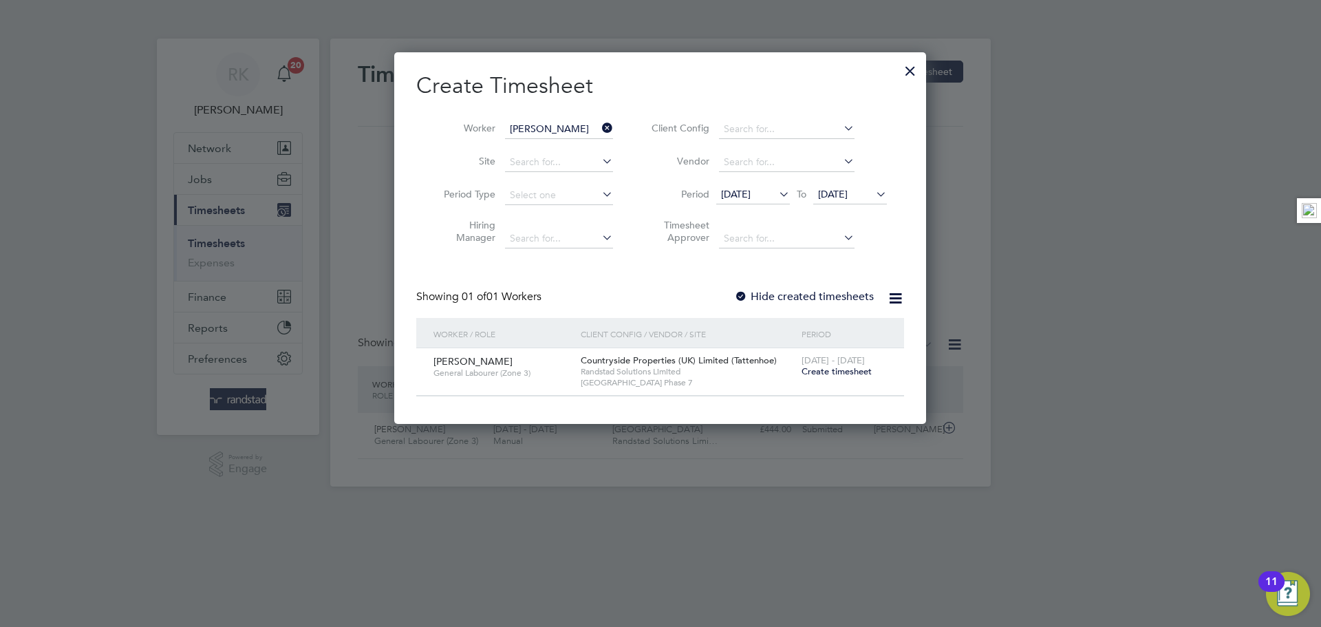
click at [835, 367] on span "Create timesheet" at bounding box center [837, 371] width 70 height 12
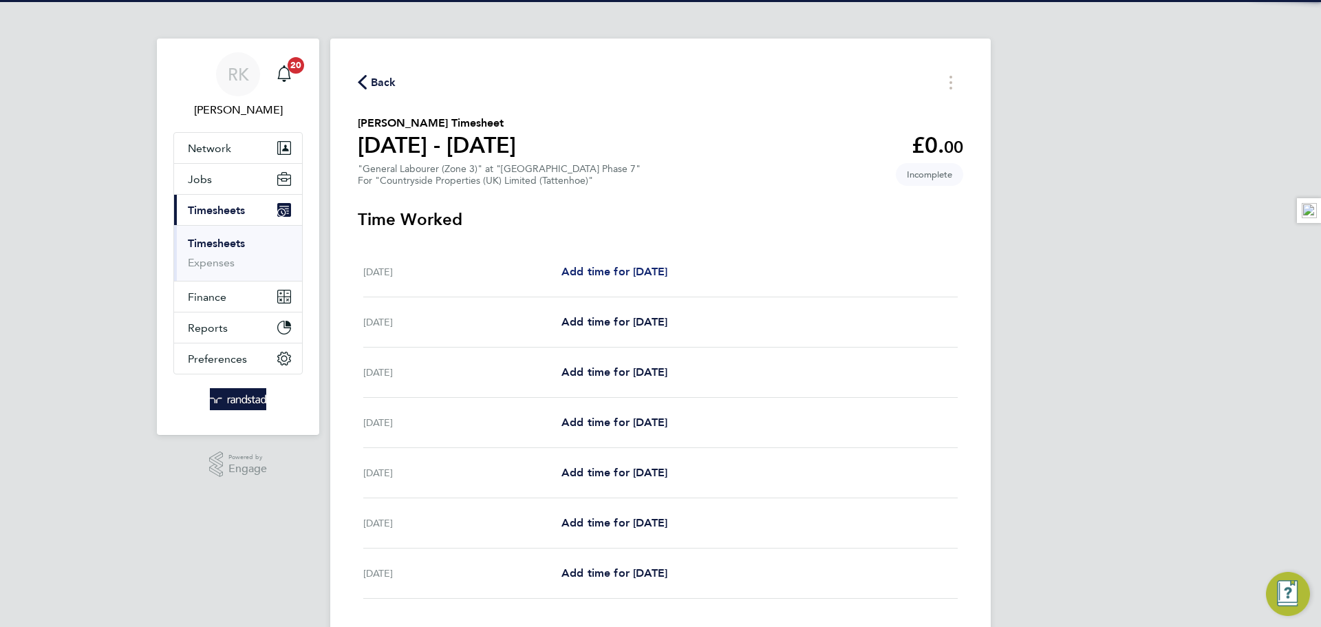
click at [605, 269] on span "Add time for [DATE]" at bounding box center [614, 271] width 106 height 13
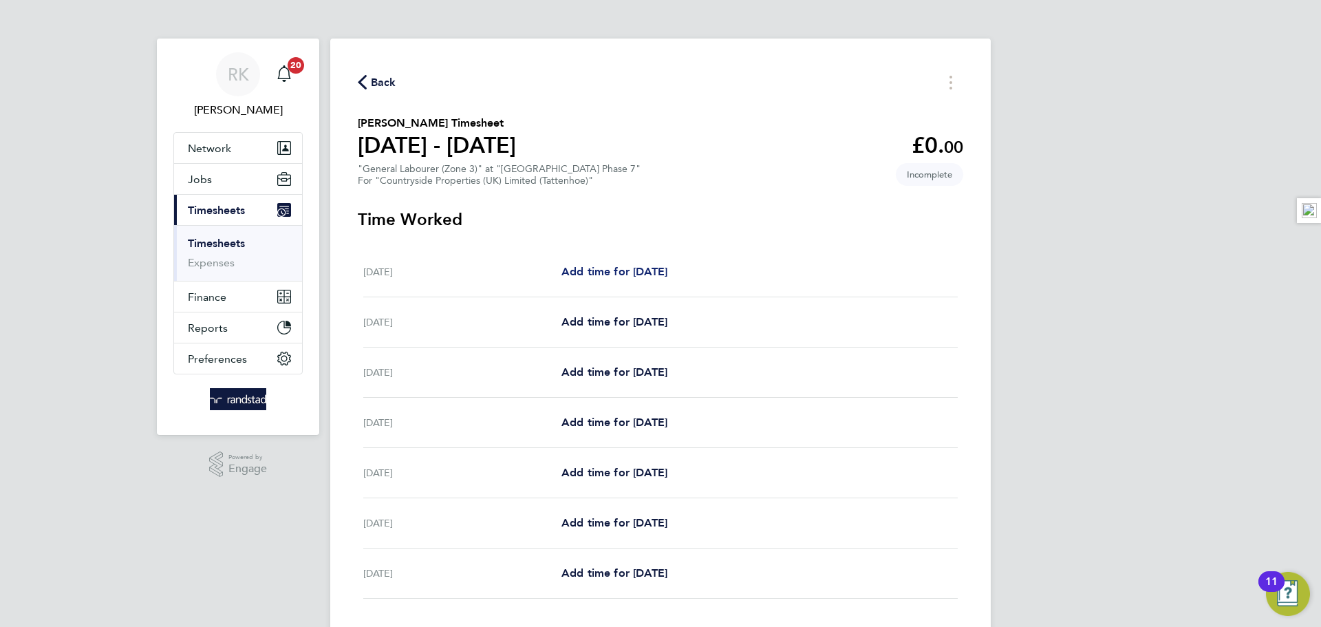
select select "30"
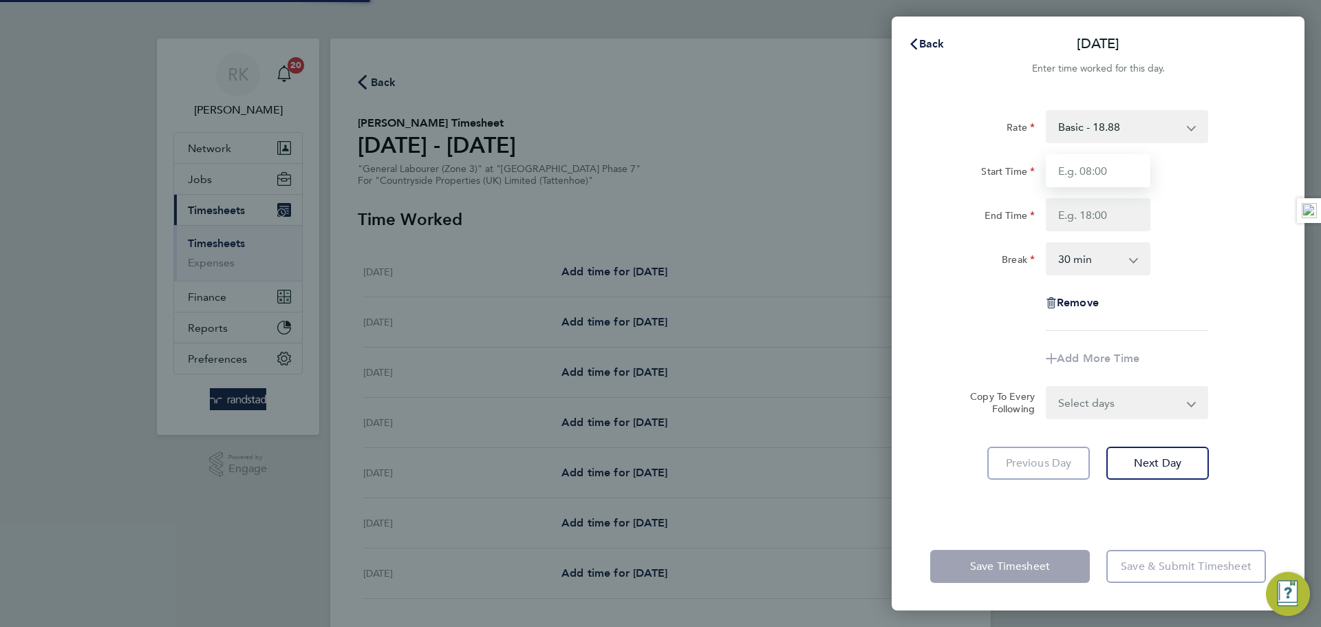
click at [1091, 164] on input "Start Time" at bounding box center [1098, 170] width 105 height 33
type input "07:30"
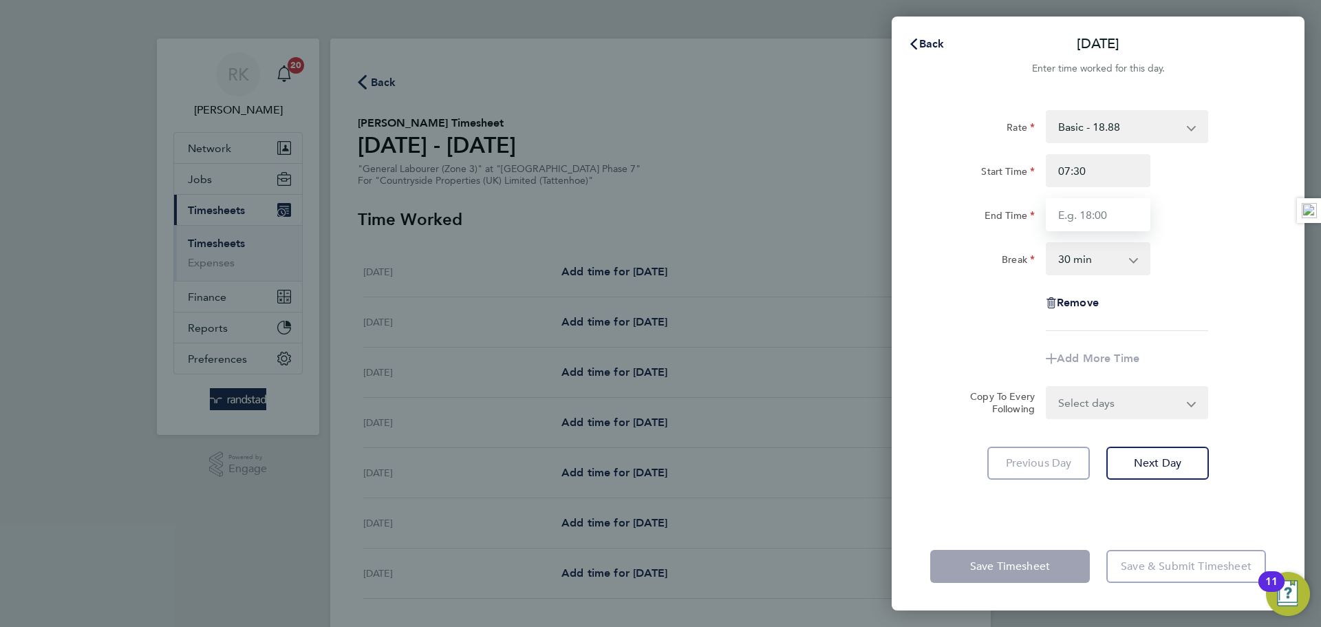
click at [1097, 212] on input "End Time" at bounding box center [1098, 214] width 105 height 33
type input "17:00"
click at [1201, 236] on div "Rate Basic - 18.88 Start Time 07:30 End Time 17:00 Break 0 min 15 min 30 min 45…" at bounding box center [1098, 220] width 336 height 221
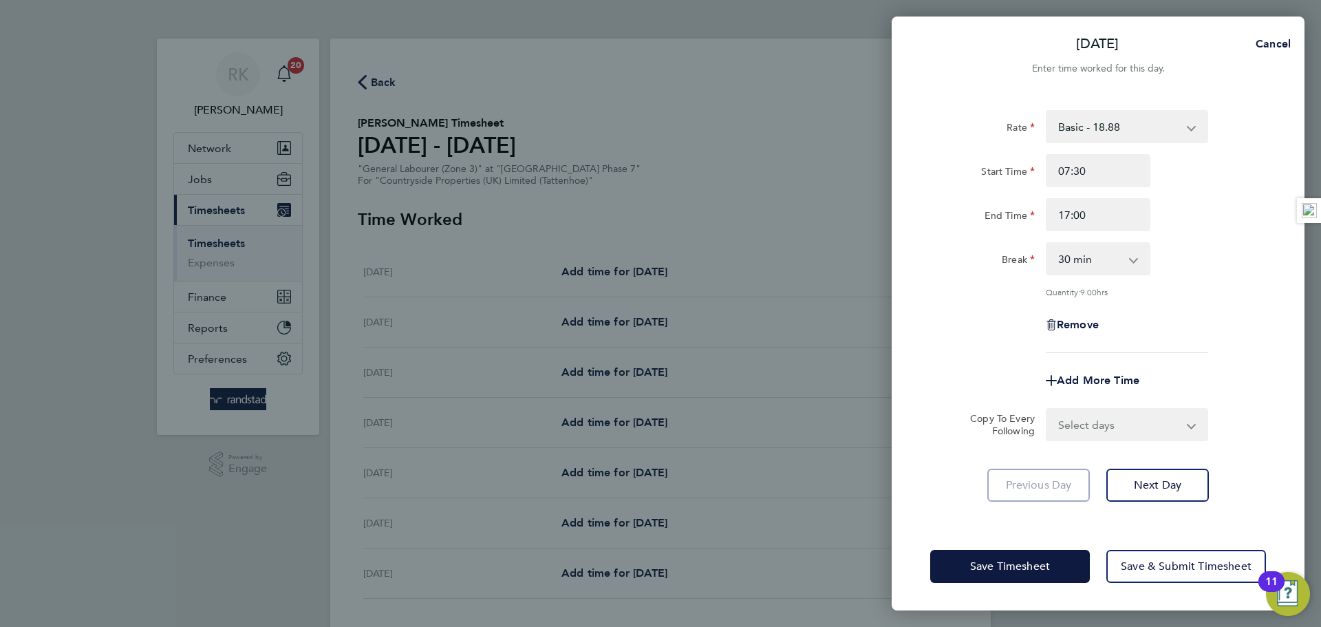
click at [1137, 415] on select "Select days Day Weekday (Mon-Fri) Weekend (Sat-Sun) [DATE] [DATE] [DATE] [DATE]…" at bounding box center [1119, 424] width 144 height 30
select select "WEEKDAY"
click at [1047, 409] on select "Select days Day Weekday (Mon-Fri) Weekend (Sat-Sun) [DATE] [DATE] [DATE] [DATE]…" at bounding box center [1119, 424] width 144 height 30
select select "[DATE]"
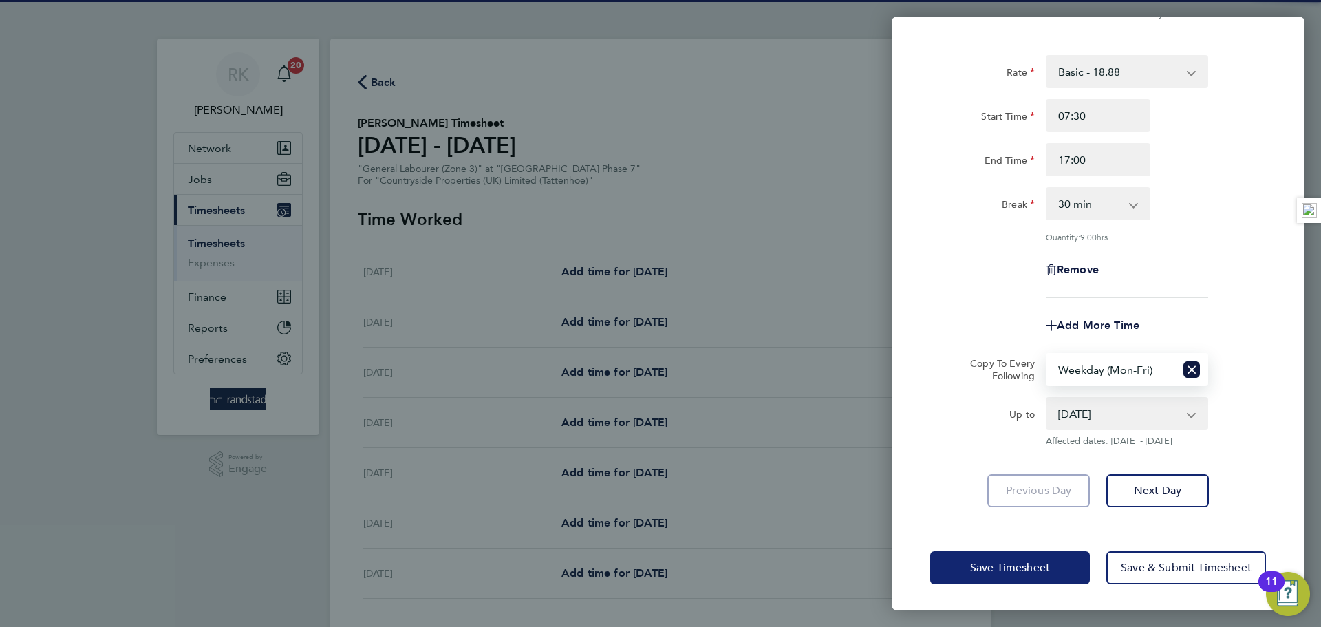
click at [1017, 568] on span "Save Timesheet" at bounding box center [1010, 568] width 80 height 14
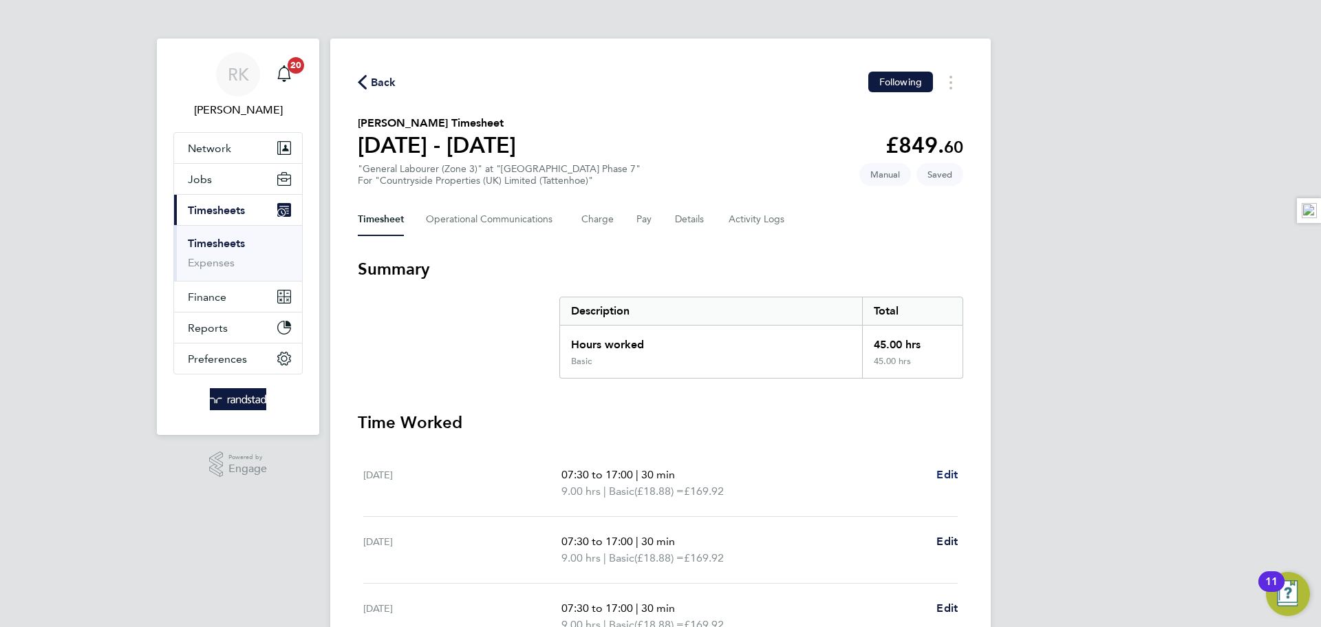
click at [950, 475] on span "Edit" at bounding box center [946, 474] width 21 height 13
select select "30"
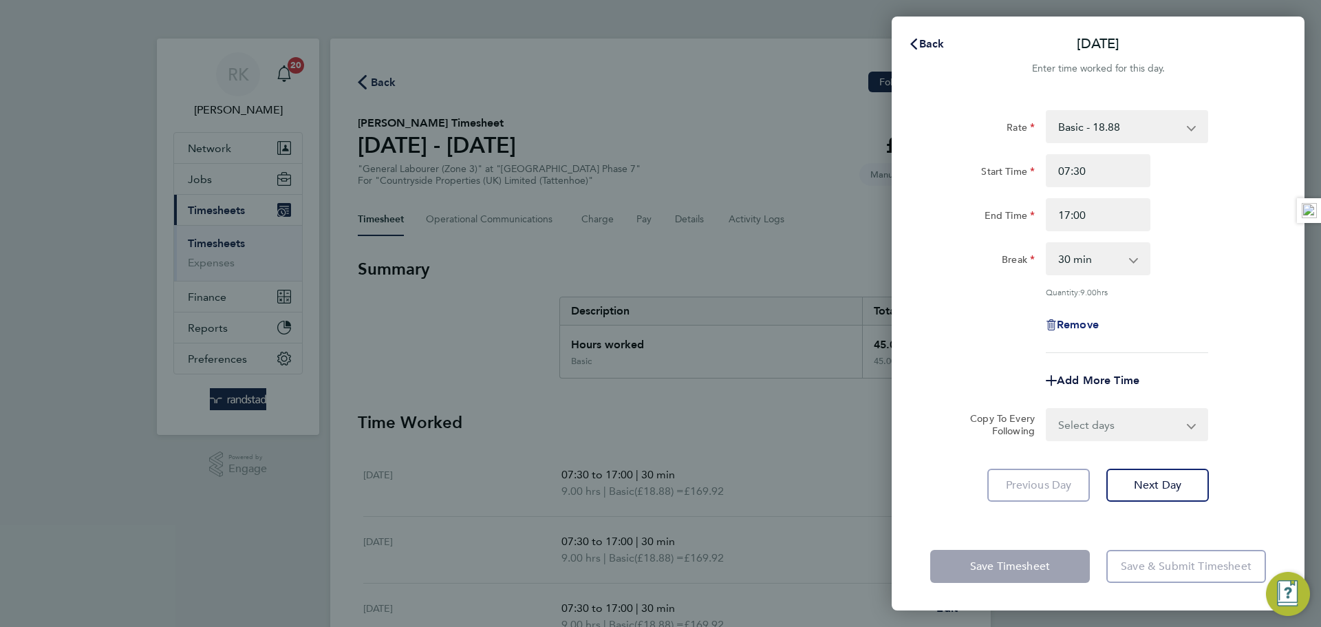
click at [1062, 318] on span "Remove" at bounding box center [1078, 324] width 42 height 13
select select "null"
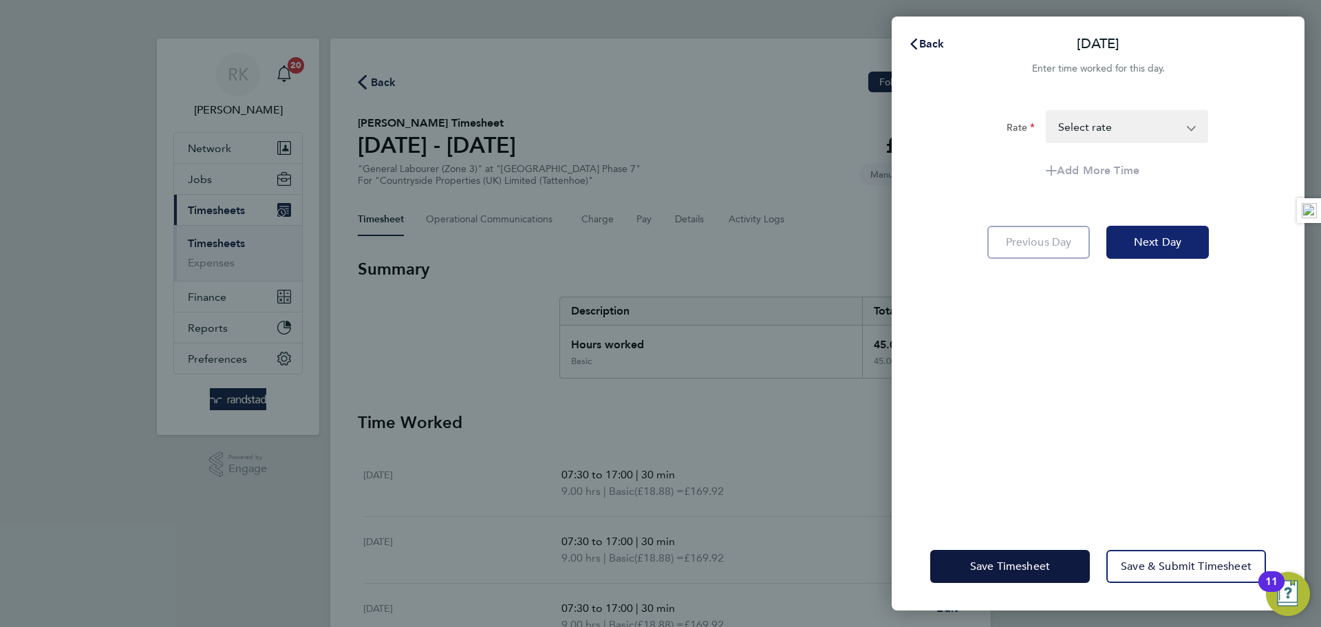
click at [1144, 236] on span "Next Day" at bounding box center [1157, 242] width 47 height 14
select select "30"
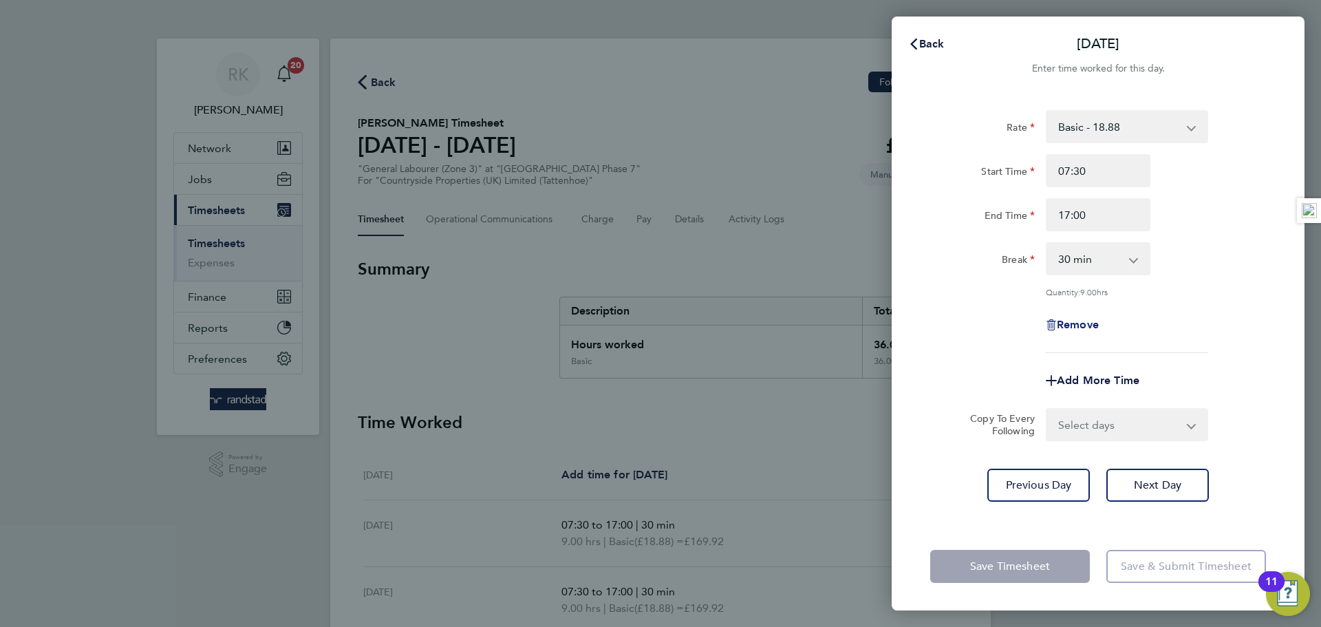
click at [1090, 318] on span "Remove" at bounding box center [1078, 324] width 42 height 13
select select "null"
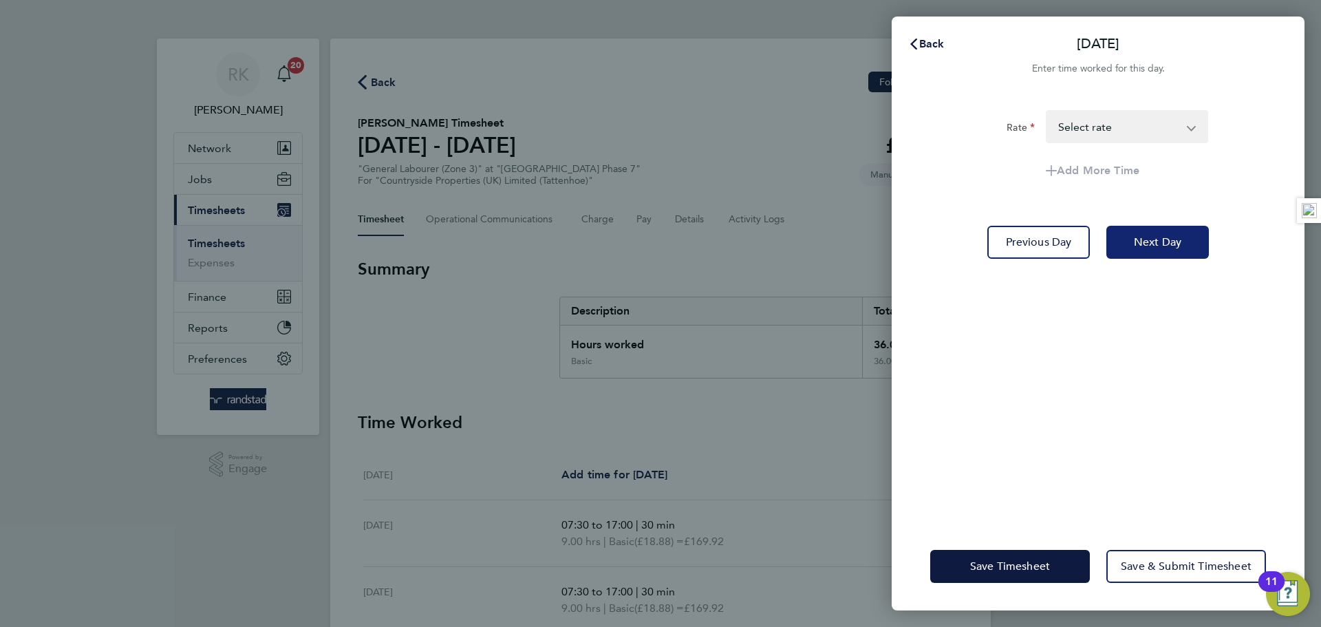
click at [1146, 240] on span "Next Day" at bounding box center [1157, 242] width 47 height 14
select select "30"
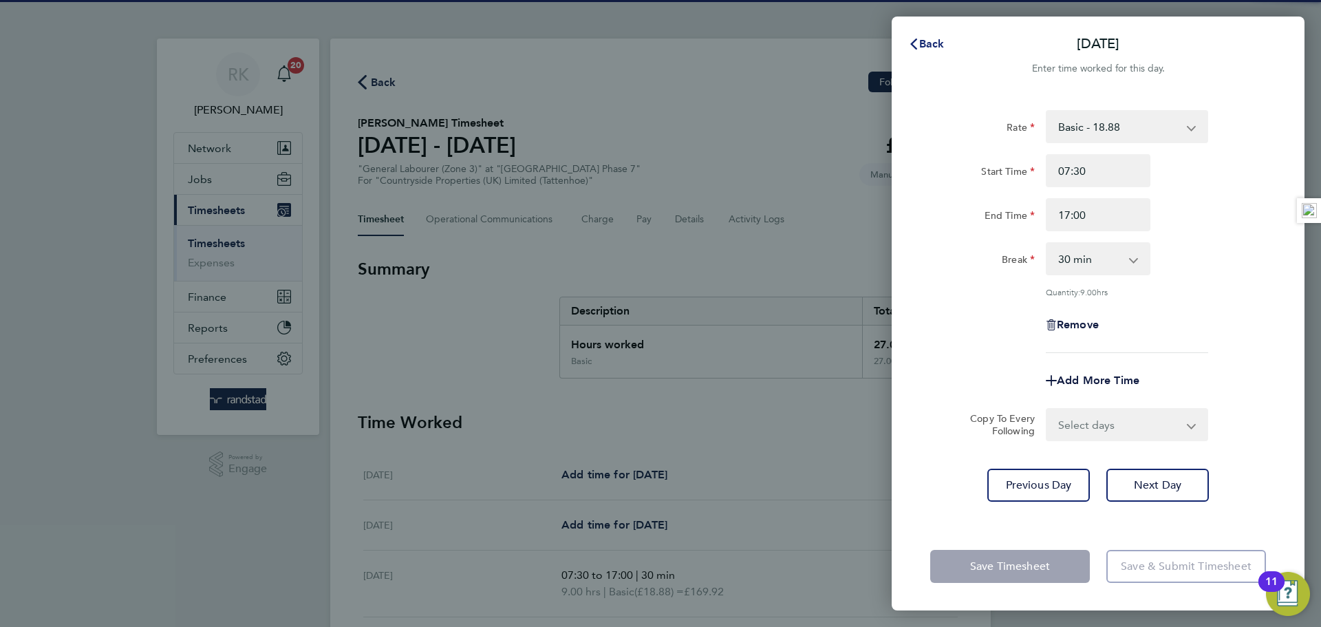
click at [919, 46] on span "Back" at bounding box center [931, 43] width 25 height 13
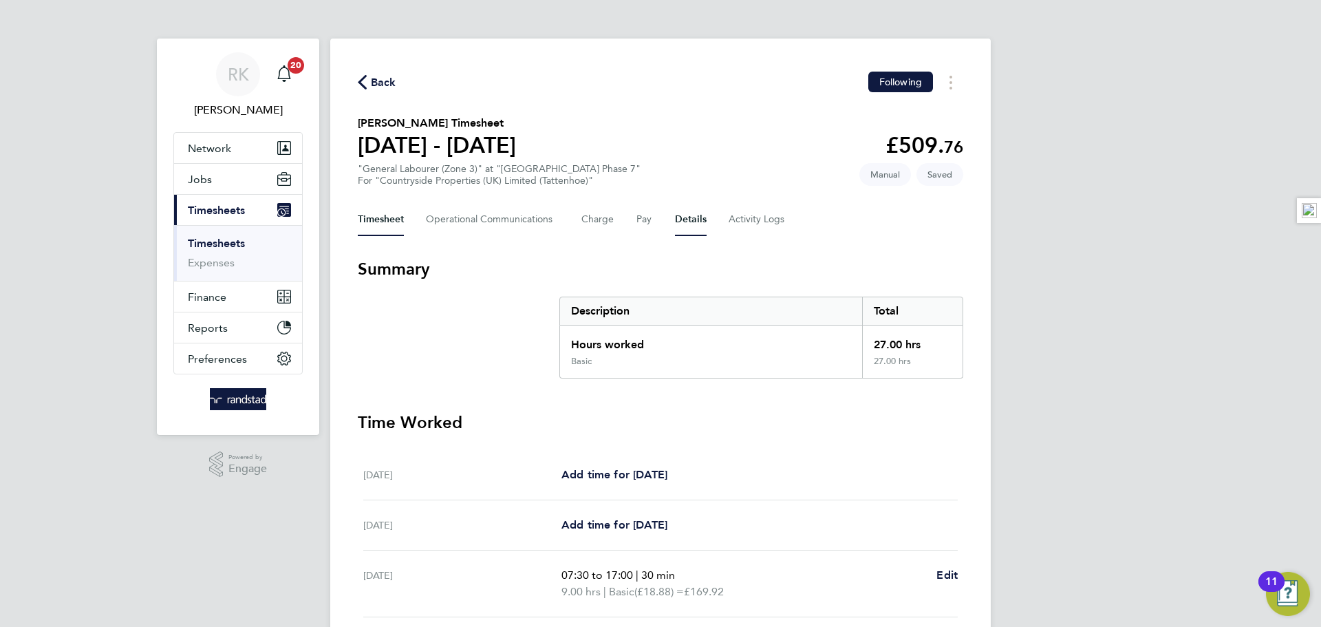
click at [686, 213] on button "Details" at bounding box center [691, 219] width 32 height 33
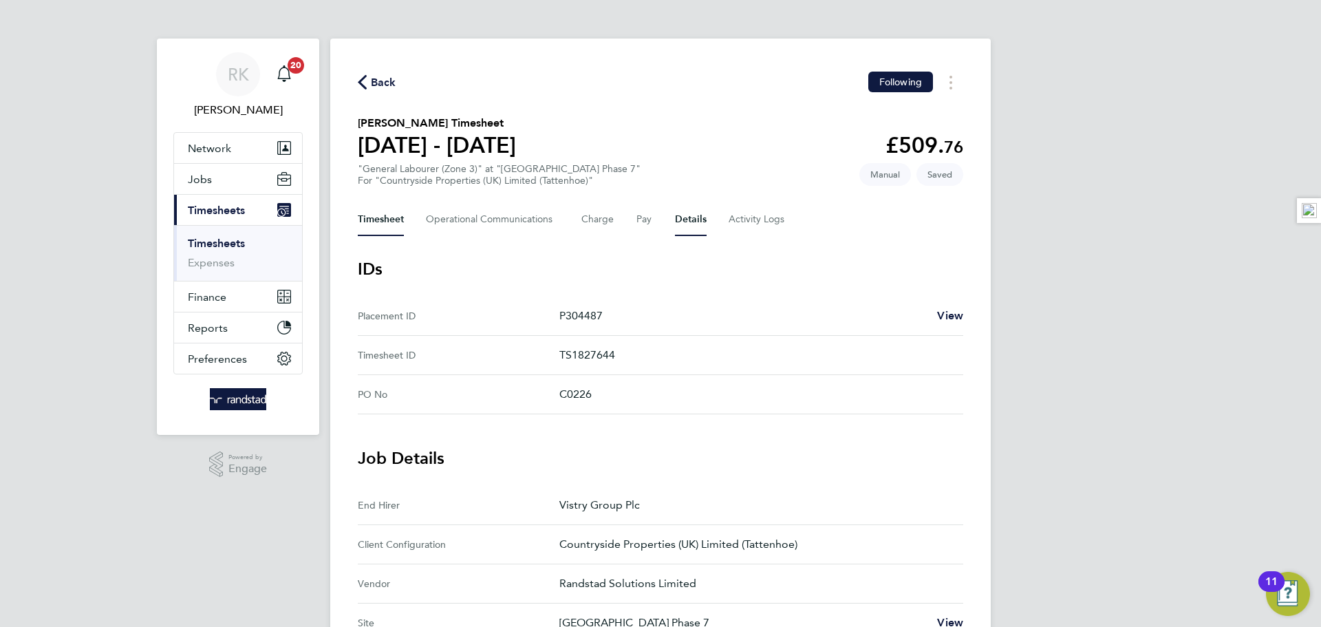
click at [373, 229] on button "Timesheet" at bounding box center [381, 219] width 46 height 33
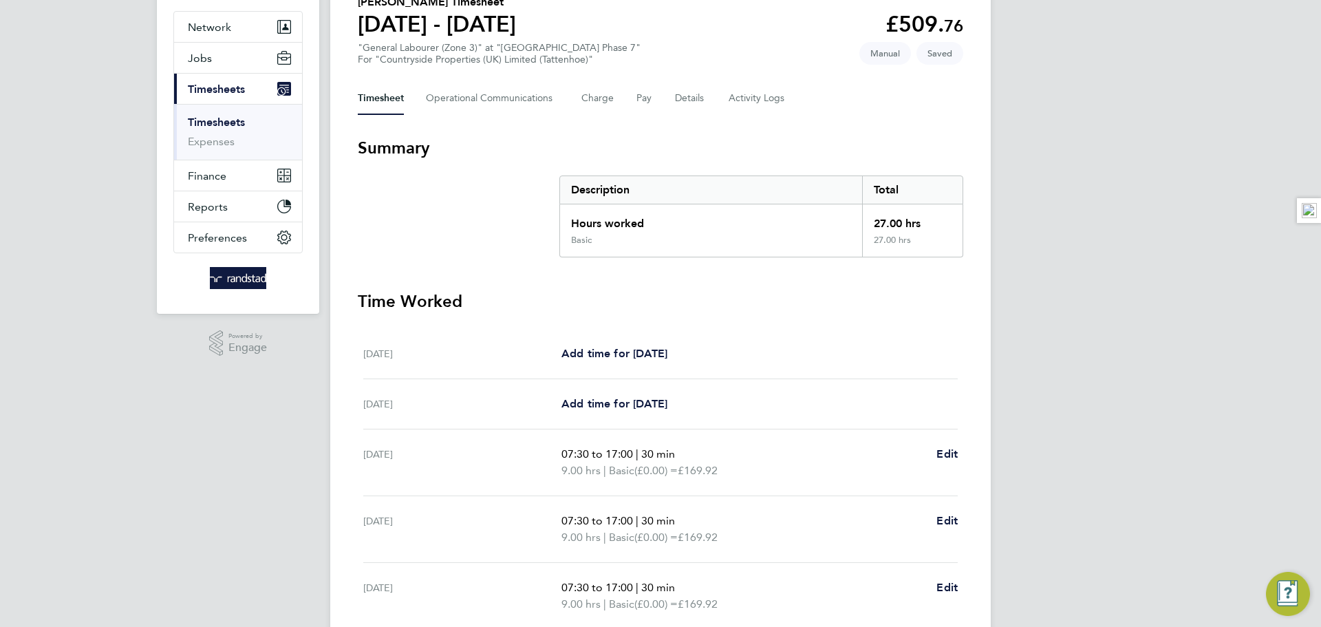
scroll to position [345, 0]
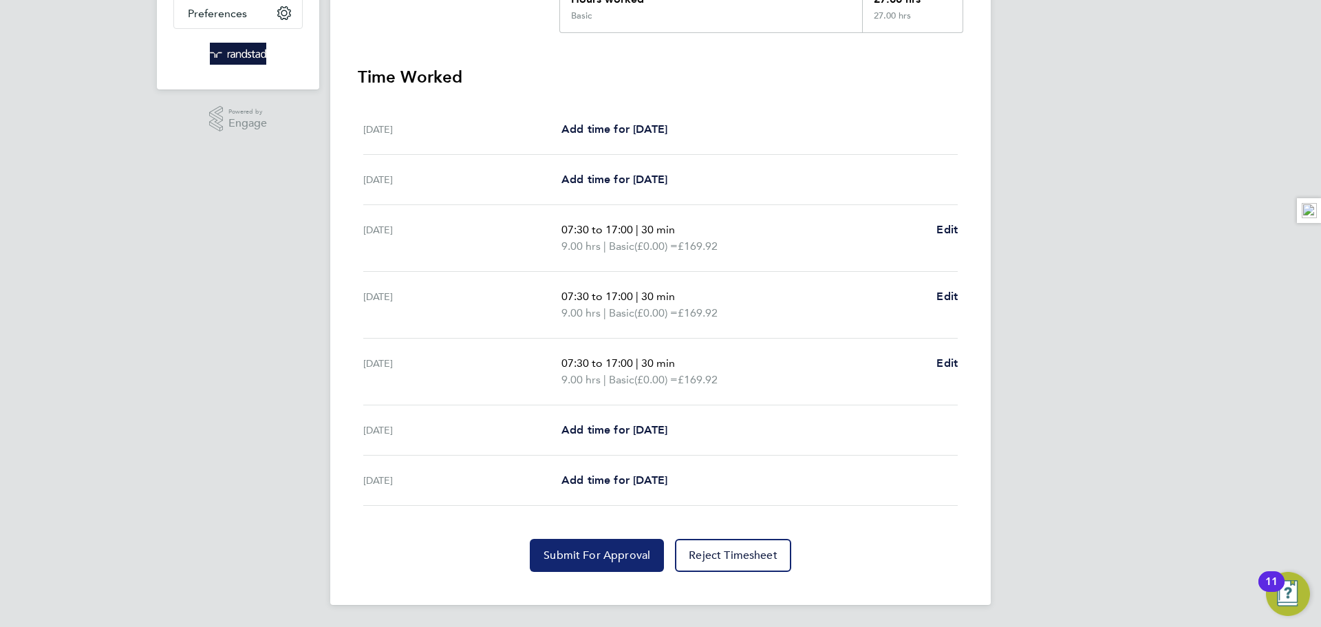
click at [577, 568] on button "Submit For Approval" at bounding box center [597, 555] width 134 height 33
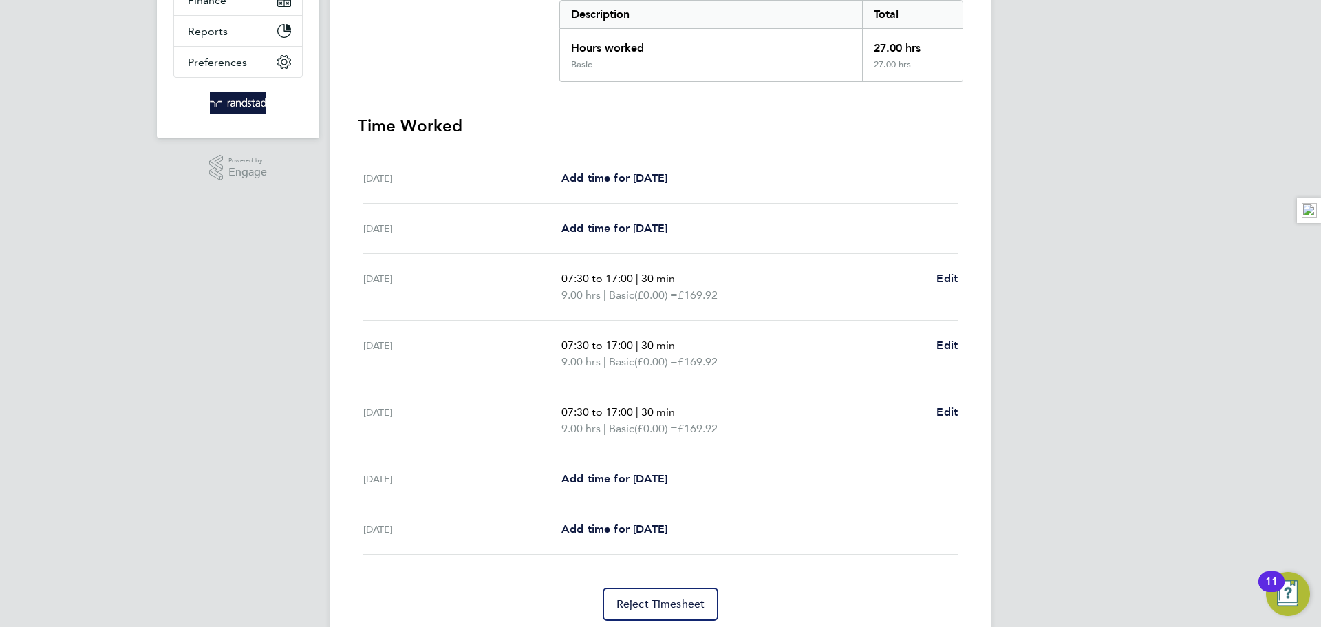
scroll to position [0, 0]
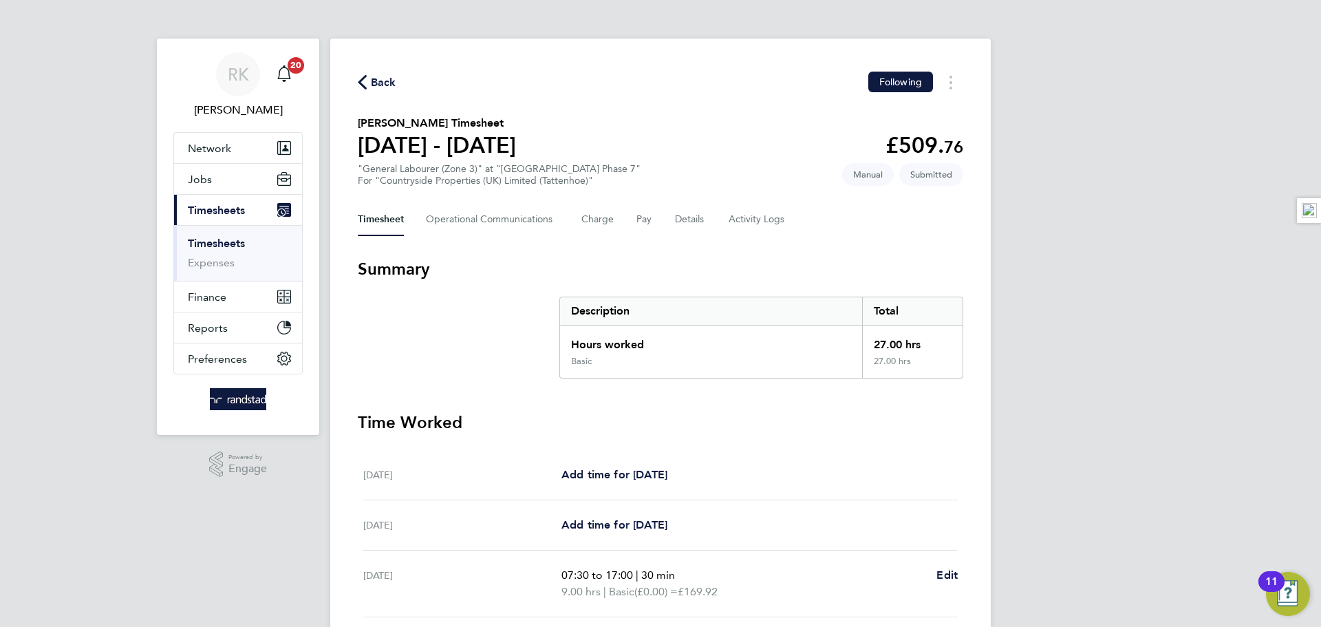
click at [363, 89] on icon "button" at bounding box center [362, 82] width 9 height 14
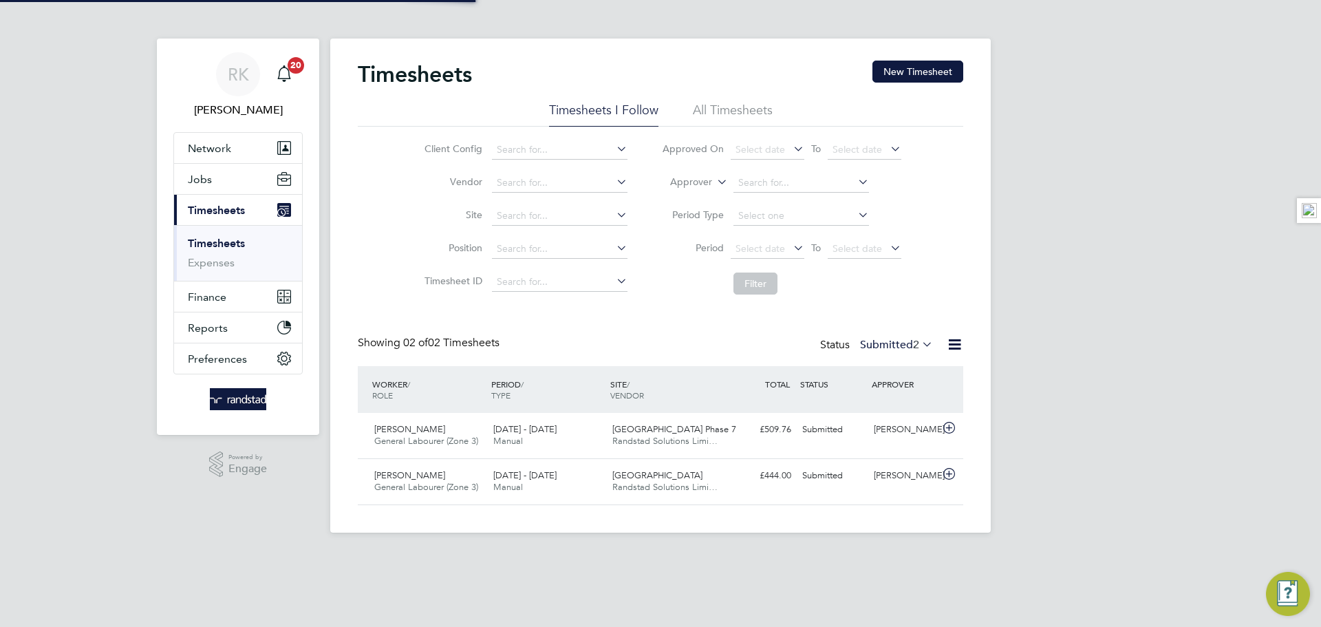
scroll to position [35, 120]
click at [901, 63] on button "New Timesheet" at bounding box center [917, 72] width 91 height 22
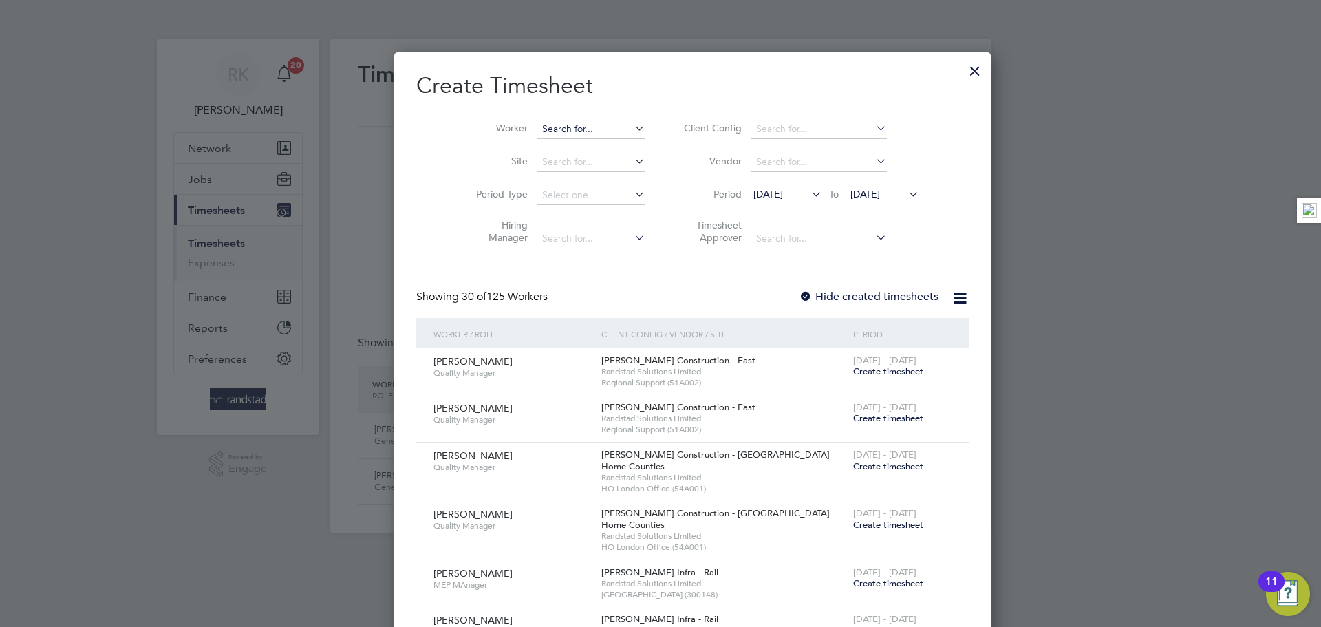
scroll to position [2925, 533]
click at [553, 121] on input at bounding box center [591, 129] width 108 height 19
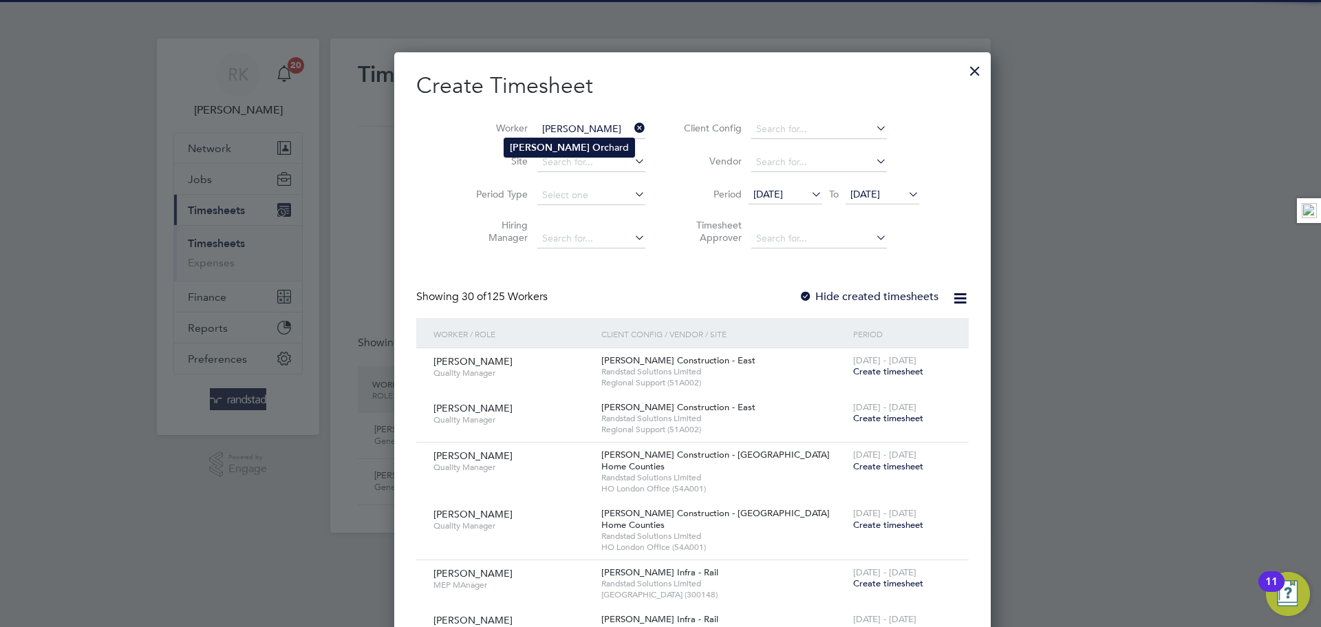
type input "[PERSON_NAME]"
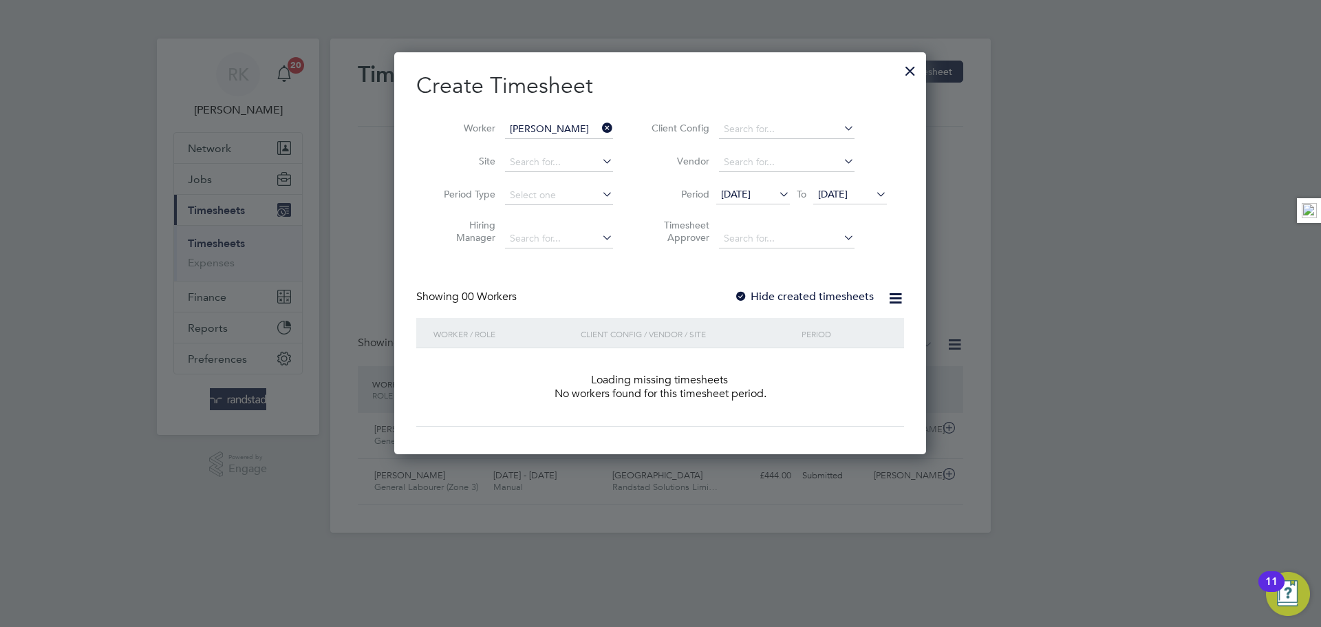
scroll to position [388, 533]
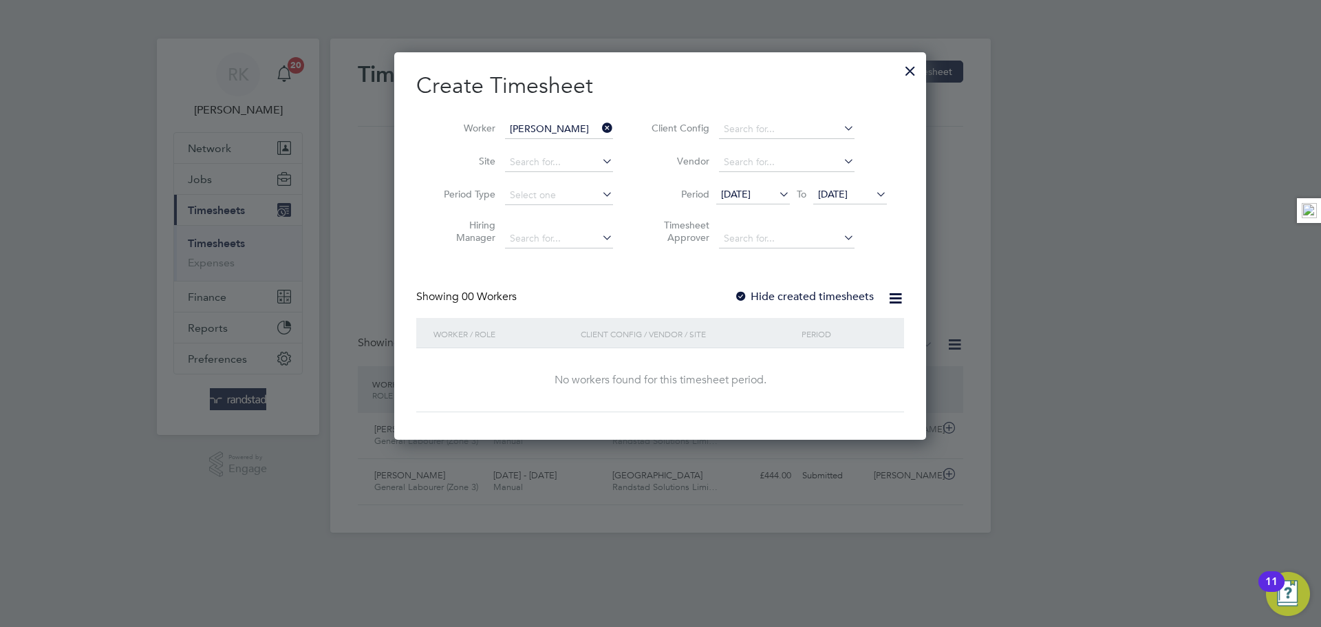
click at [848, 188] on span "[DATE]" at bounding box center [833, 194] width 30 height 12
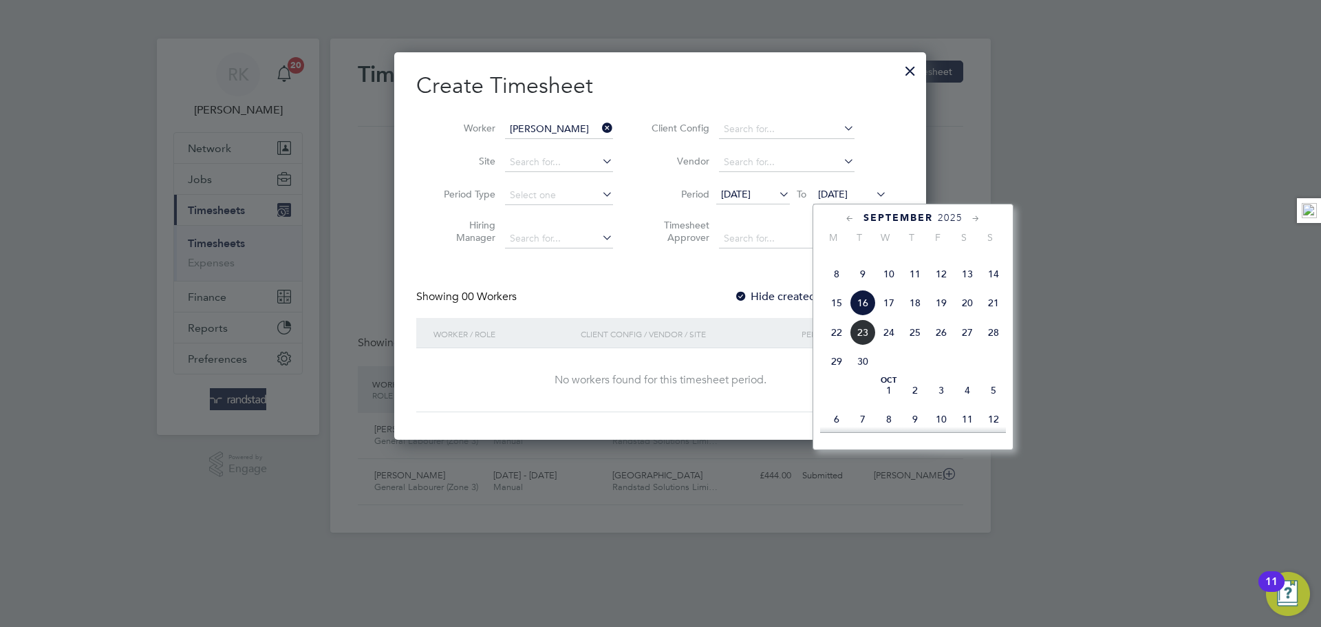
click at [997, 316] on span "21" at bounding box center [994, 303] width 26 height 26
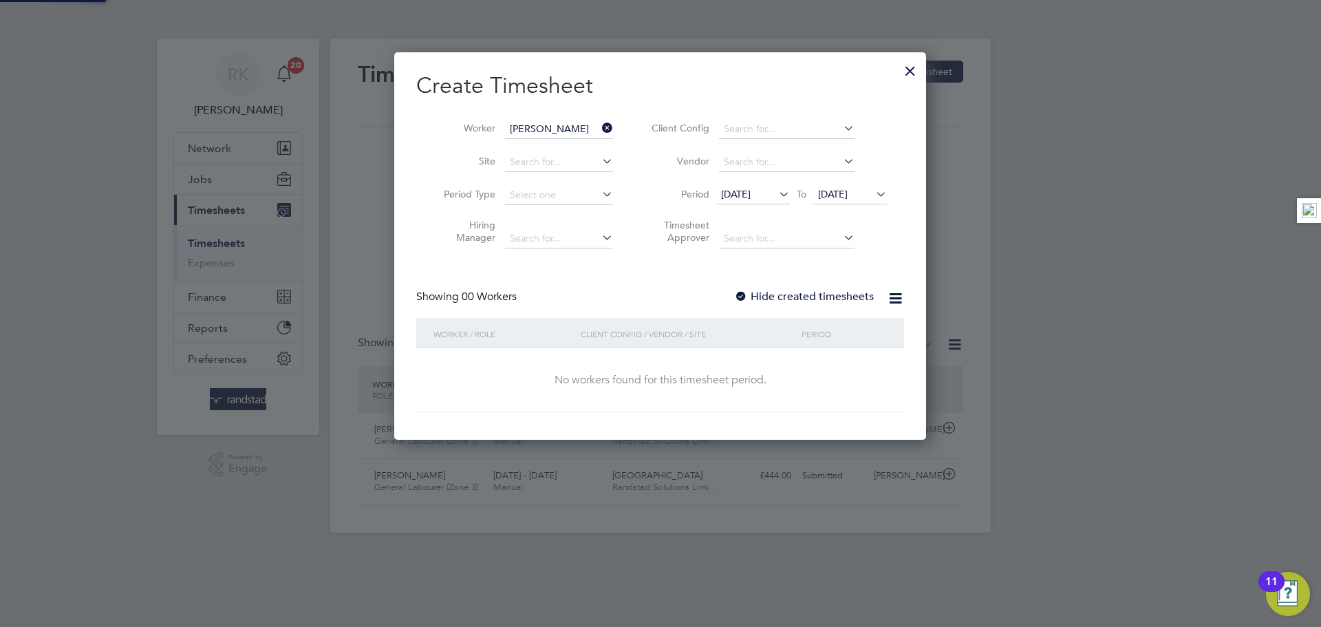
scroll to position [388, 533]
click at [777, 286] on div "Create Timesheet Worker [PERSON_NAME] Site Period Type Hiring Manager Client Co…" at bounding box center [660, 242] width 488 height 341
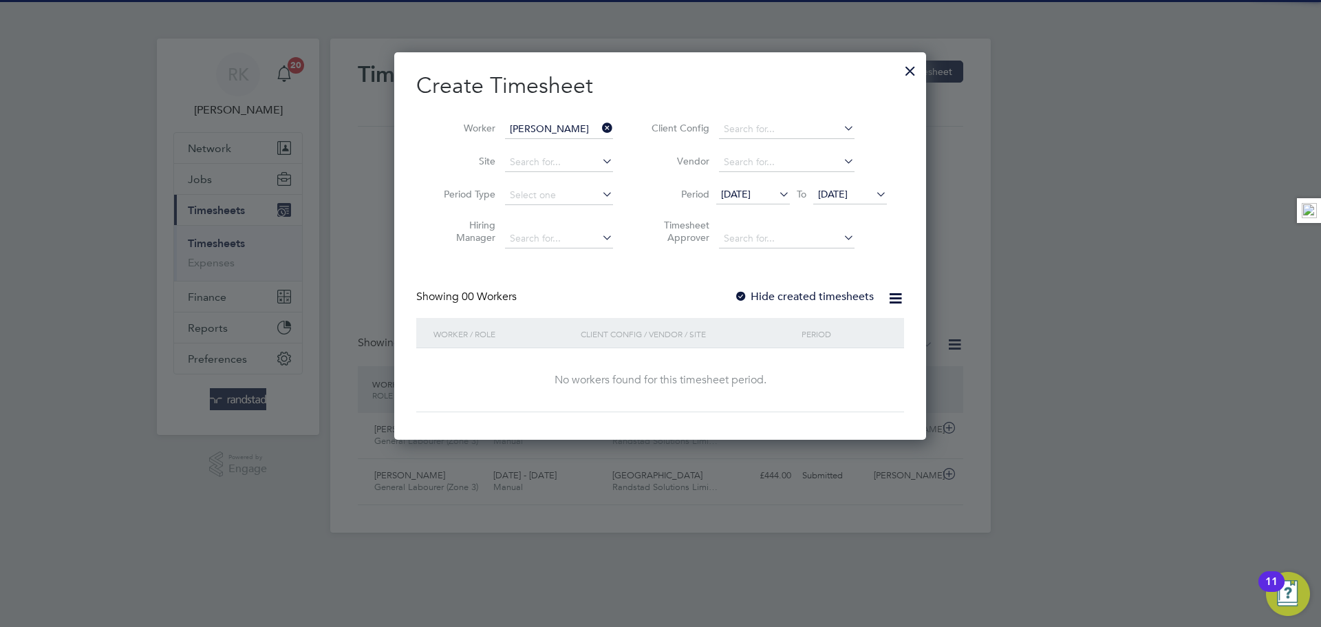
click at [780, 305] on div "Showing 00 Workers Hide created timesheets" at bounding box center [660, 304] width 488 height 28
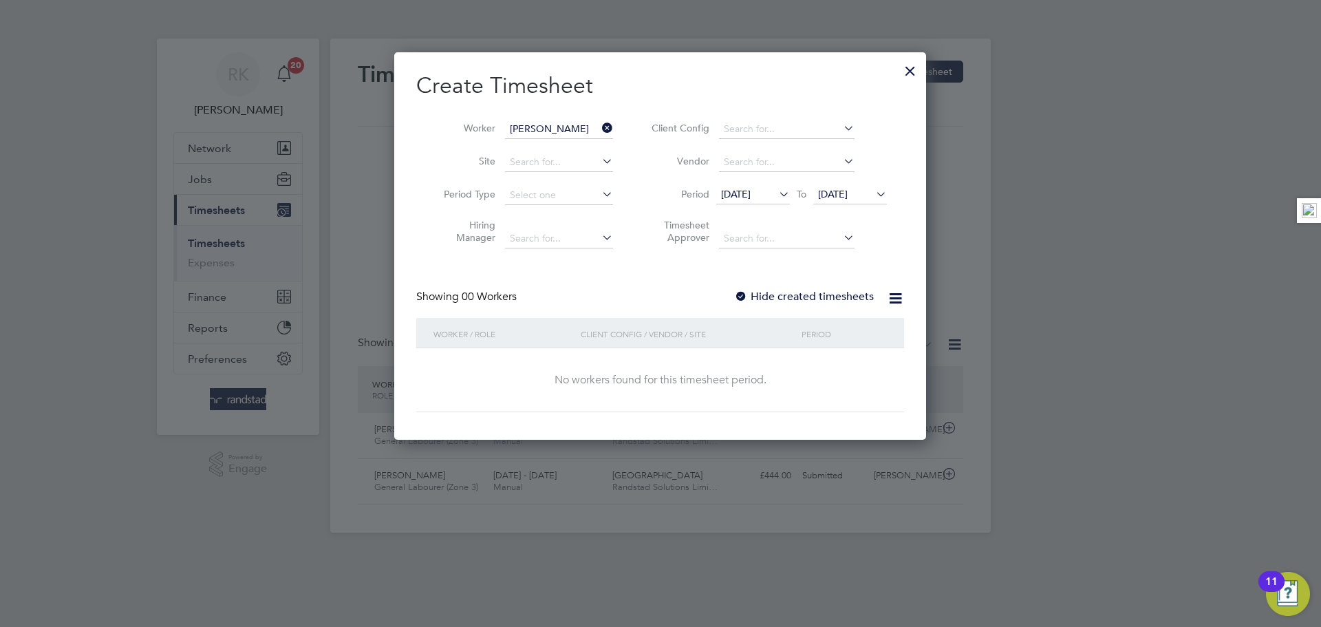
click at [784, 302] on label "Hide created timesheets" at bounding box center [804, 297] width 140 height 14
click at [784, 300] on label "Hide created timesheets" at bounding box center [804, 297] width 140 height 14
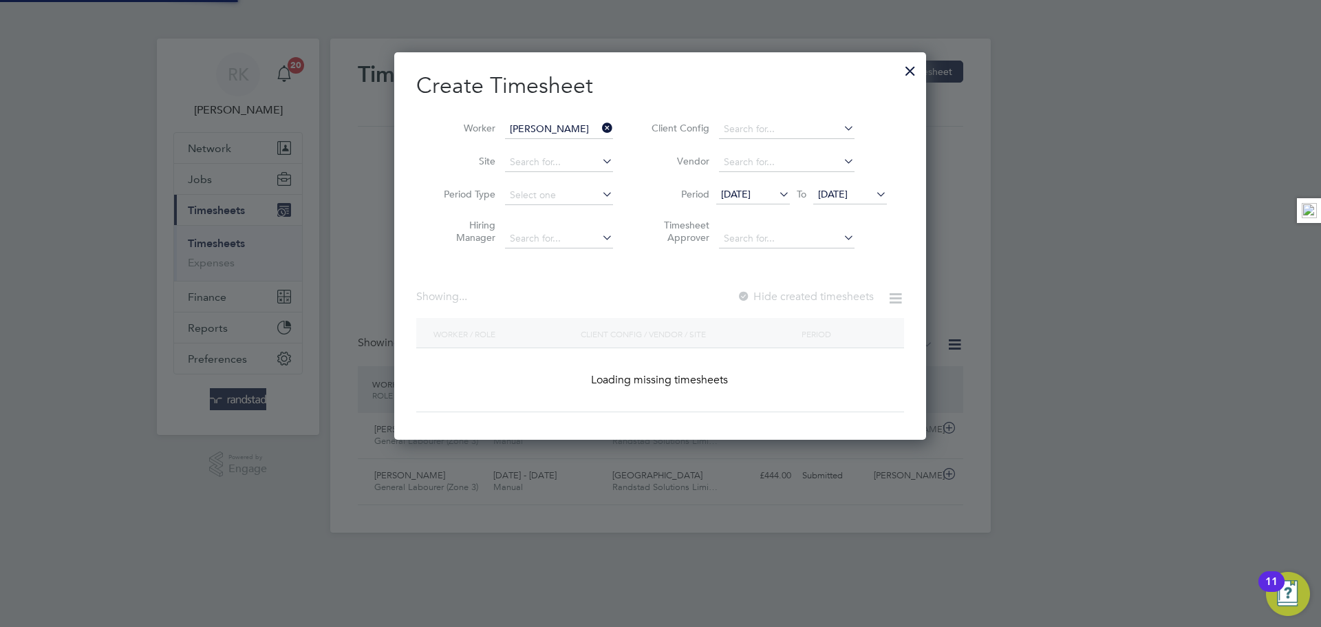
scroll to position [418, 533]
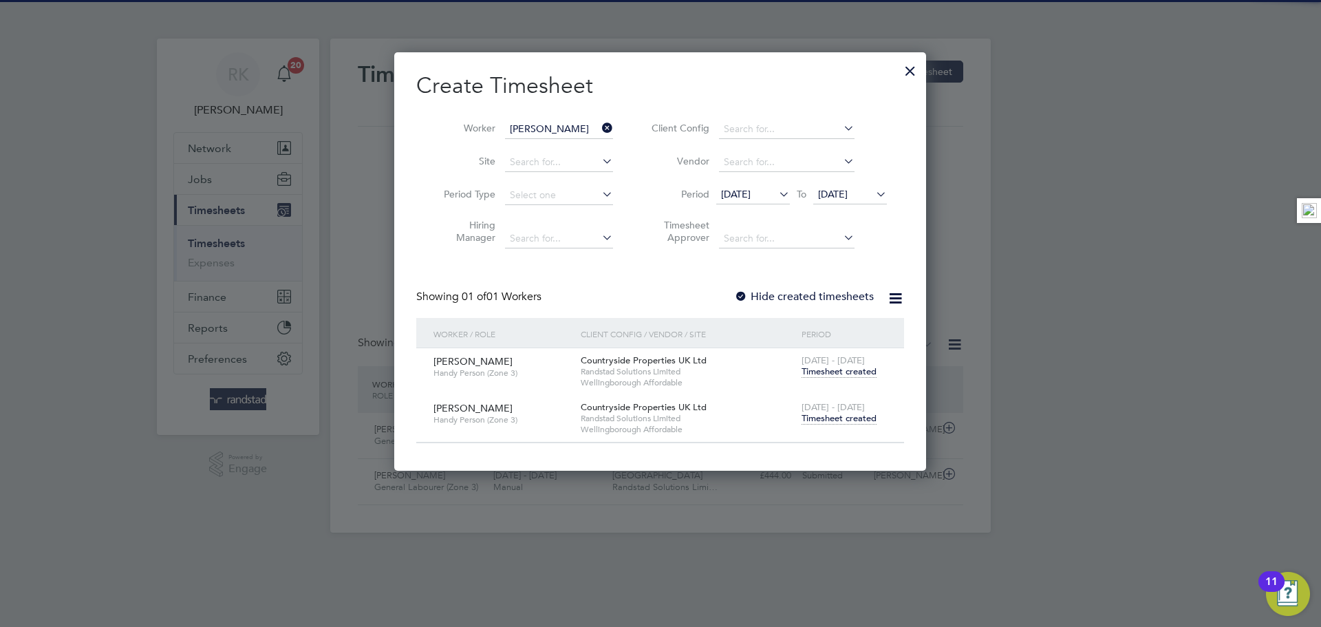
click at [855, 411] on span "[DATE] - [DATE]" at bounding box center [833, 407] width 63 height 12
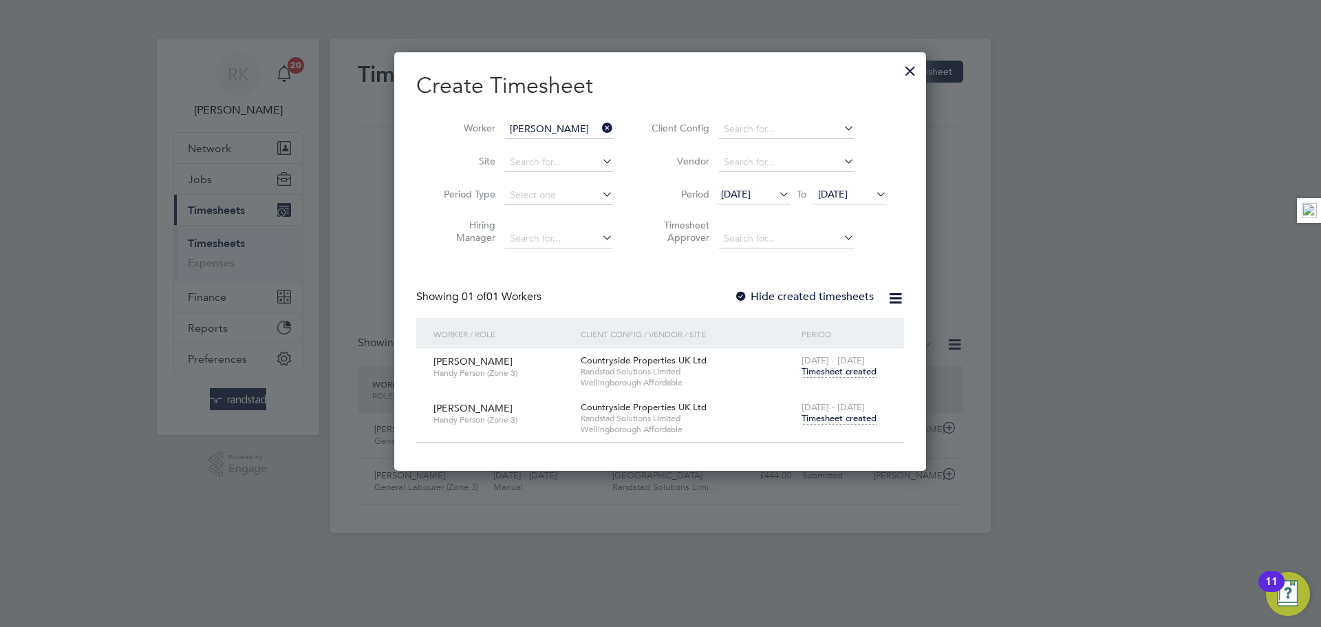
click at [854, 416] on span "Timesheet created" at bounding box center [839, 418] width 75 height 12
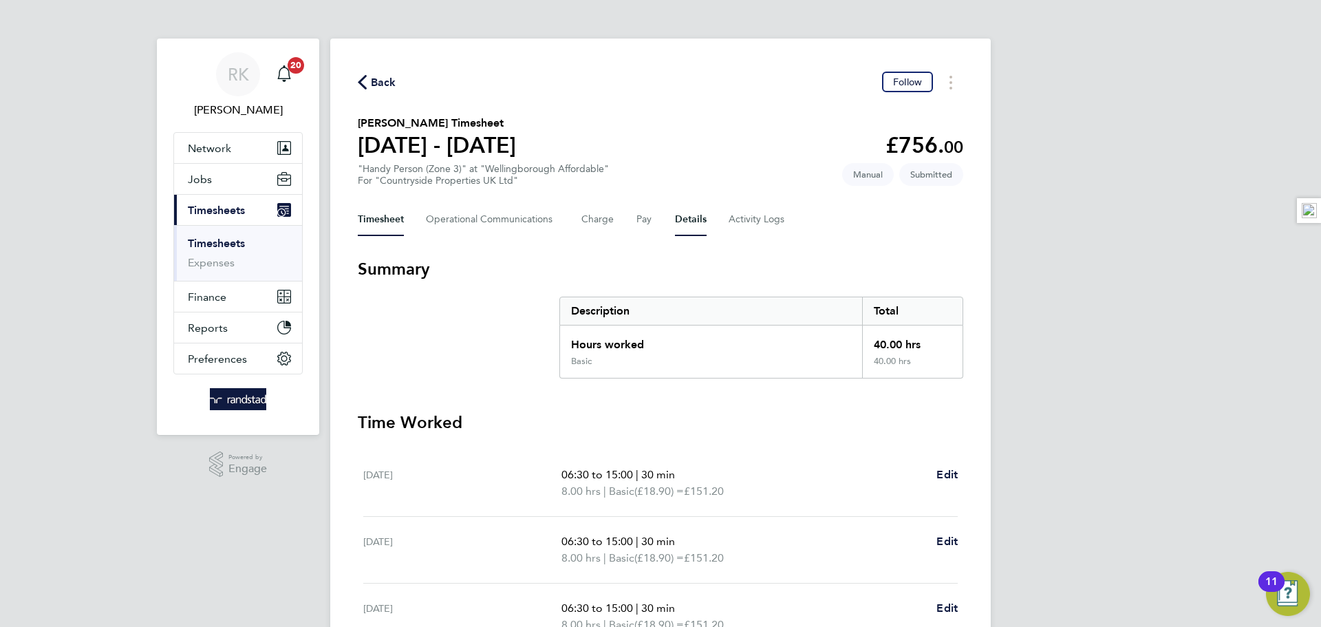
click at [688, 230] on button "Details" at bounding box center [691, 219] width 32 height 33
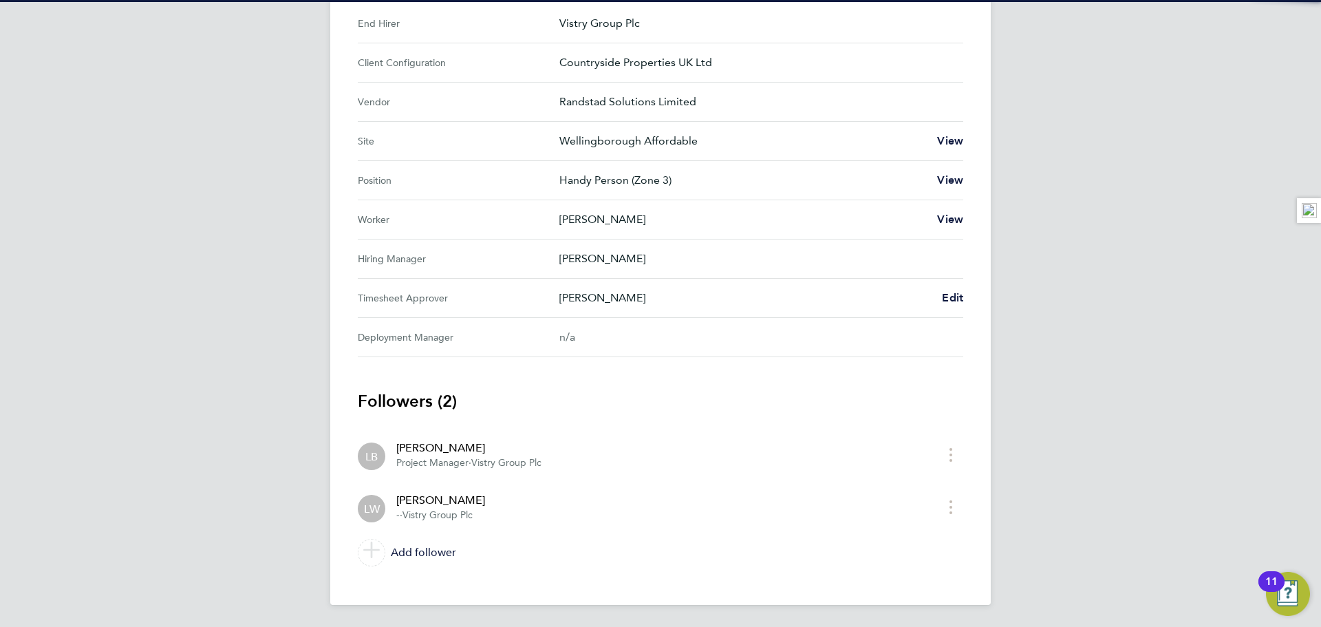
scroll to position [9, 0]
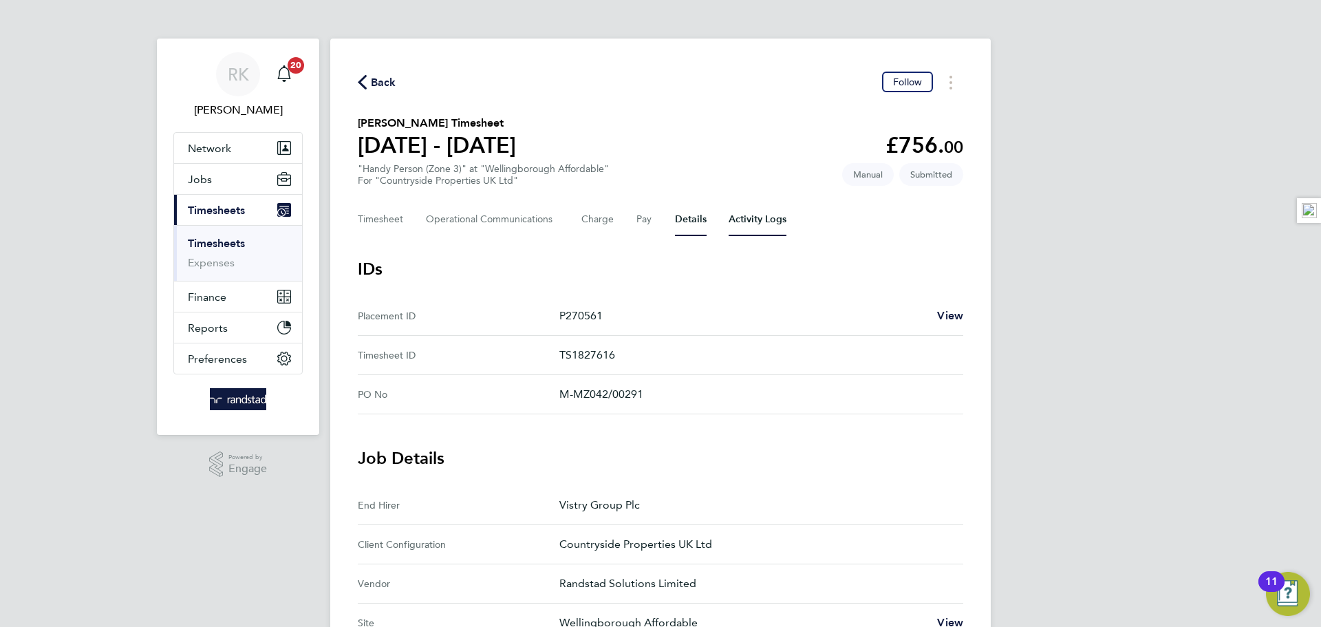
click at [764, 230] on Logs-tab "Activity Logs" at bounding box center [758, 219] width 58 height 33
